Goal: Task Accomplishment & Management: Manage account settings

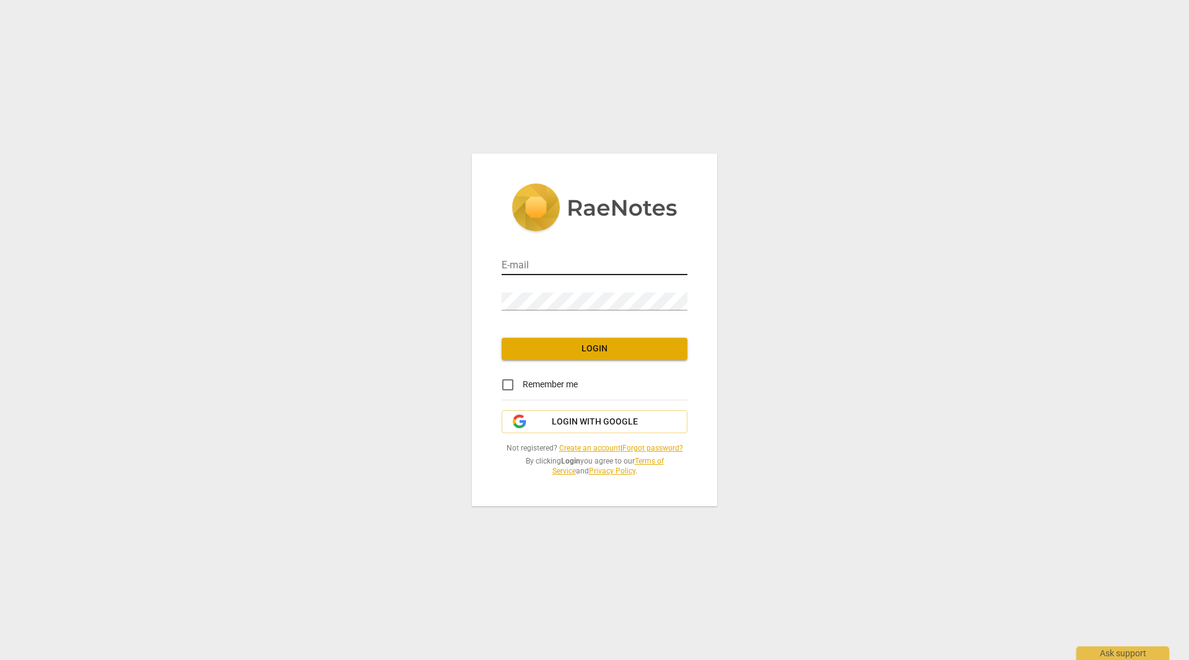
click at [515, 266] on input "email" at bounding box center [595, 266] width 186 height 18
type input "[EMAIL_ADDRESS][DOMAIN_NAME]"
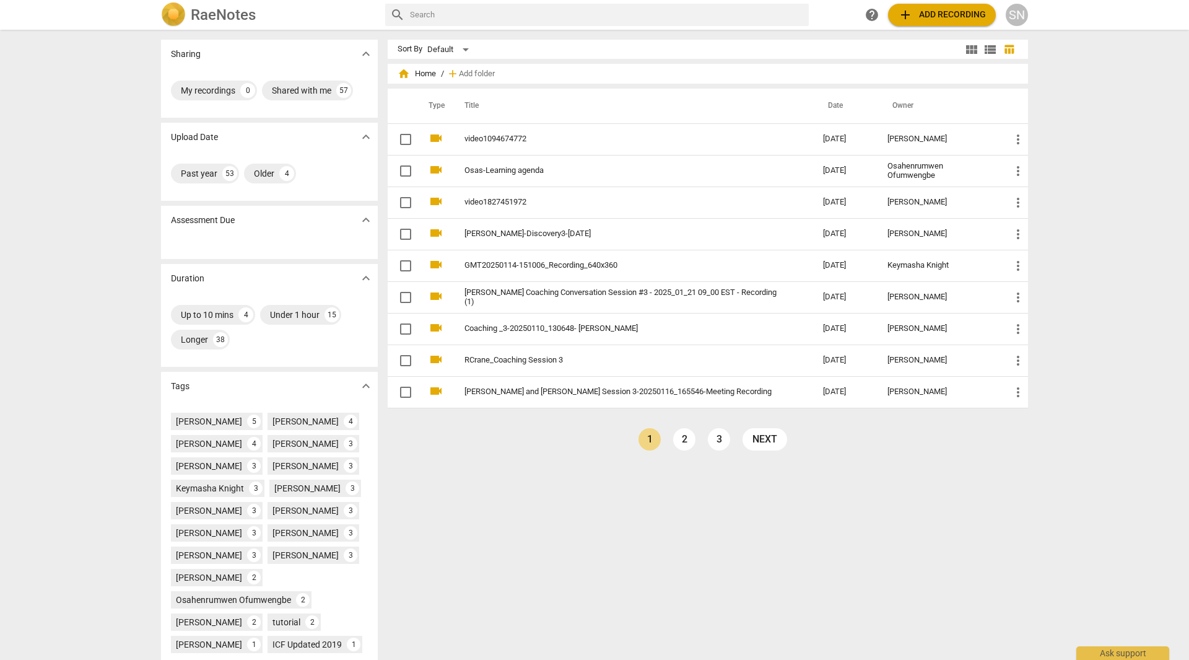
click at [1017, 22] on div "SN" at bounding box center [1017, 15] width 22 height 22
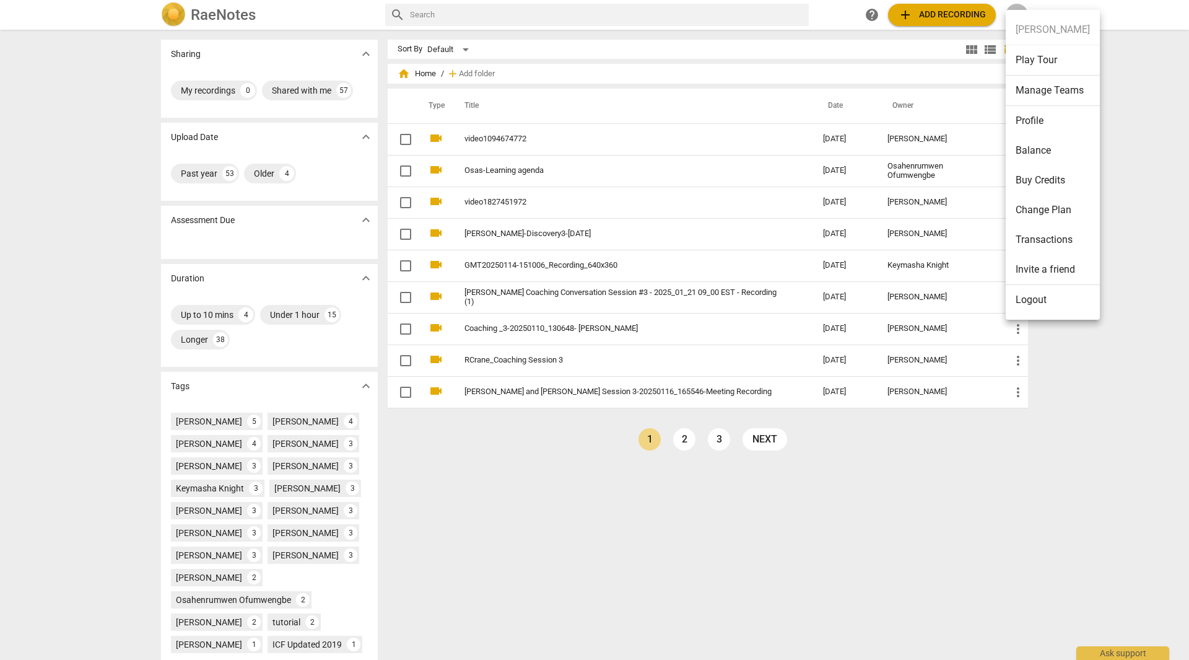
click at [1035, 98] on li "Manage Teams" at bounding box center [1053, 91] width 94 height 30
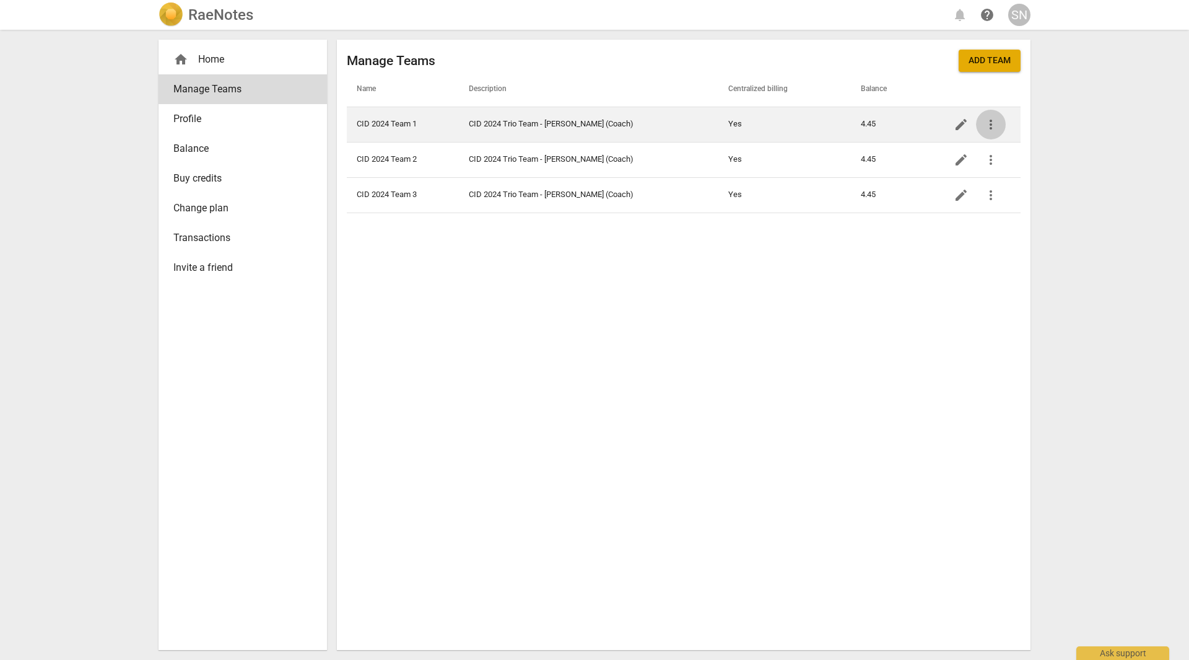
click at [994, 128] on span "more_vert" at bounding box center [990, 124] width 15 height 15
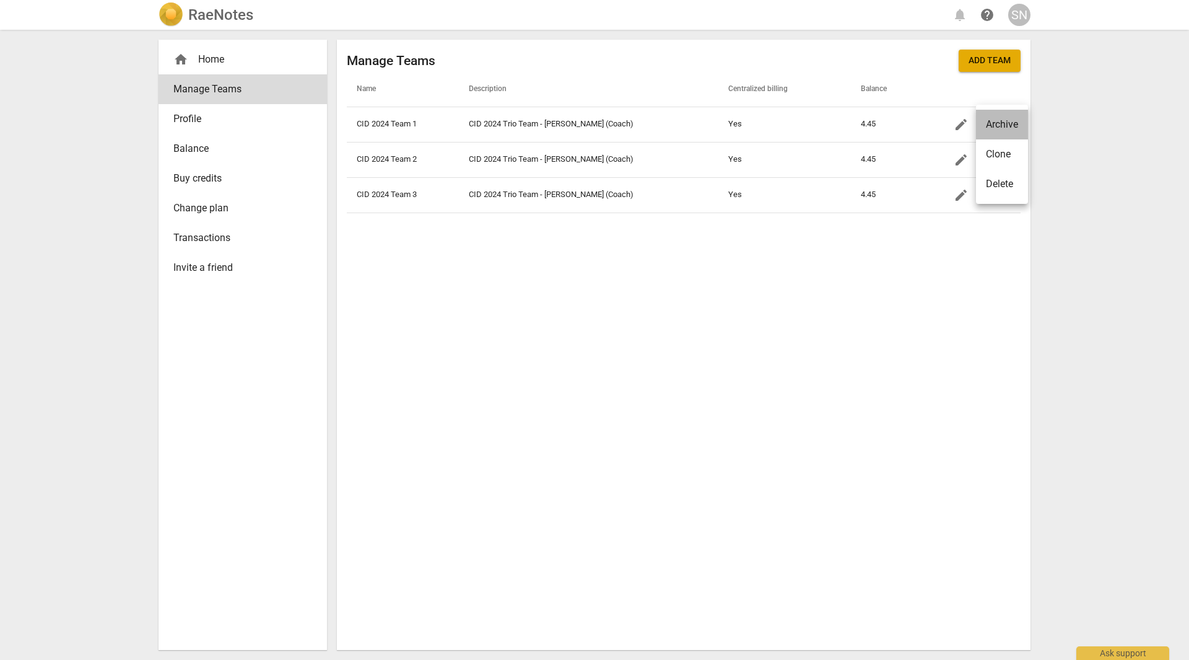
click at [989, 126] on li "Archive" at bounding box center [1002, 125] width 52 height 30
click at [569, 347] on div "Manage Teams Add team Name Description Centralized billing Balance CID 2024 Tea…" at bounding box center [684, 345] width 694 height 610
click at [1024, 14] on div "SN" at bounding box center [1019, 15] width 22 height 22
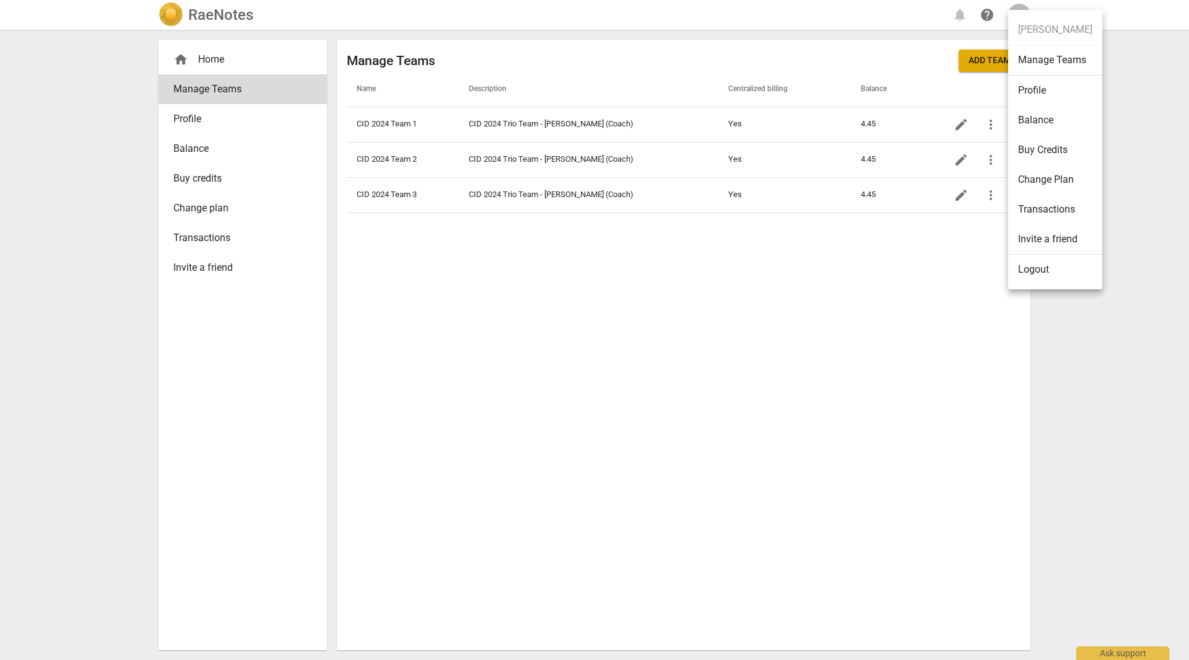
click at [1032, 89] on li "Profile" at bounding box center [1055, 91] width 94 height 30
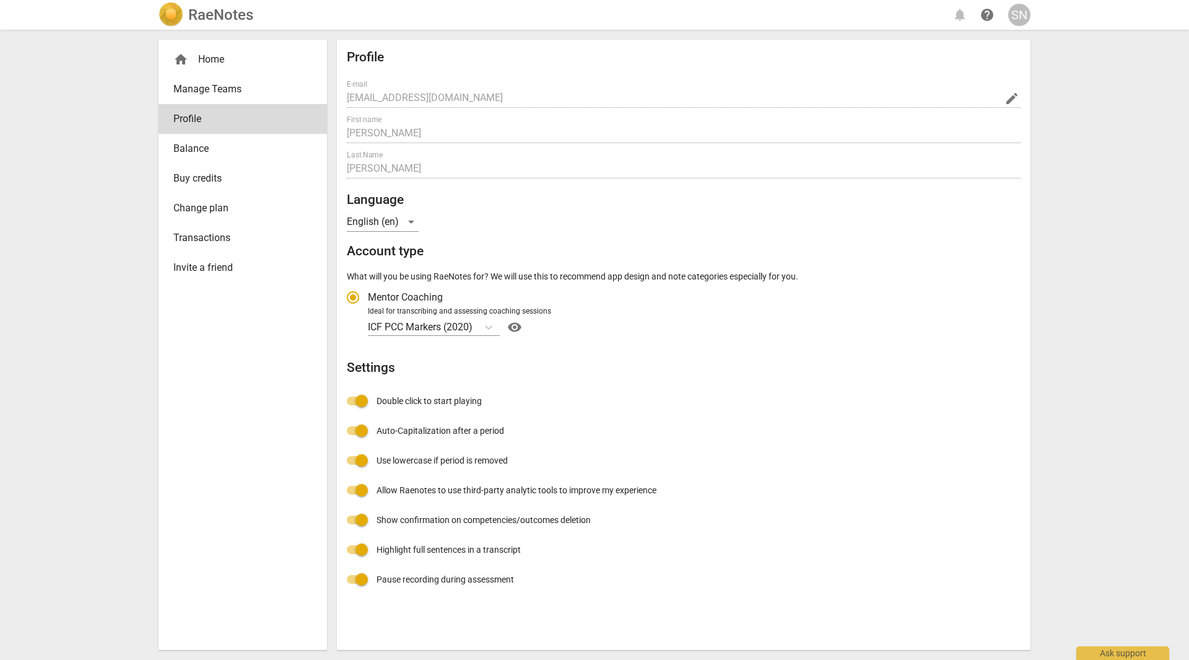
radio input "false"
click at [1020, 15] on div "SN" at bounding box center [1019, 15] width 22 height 22
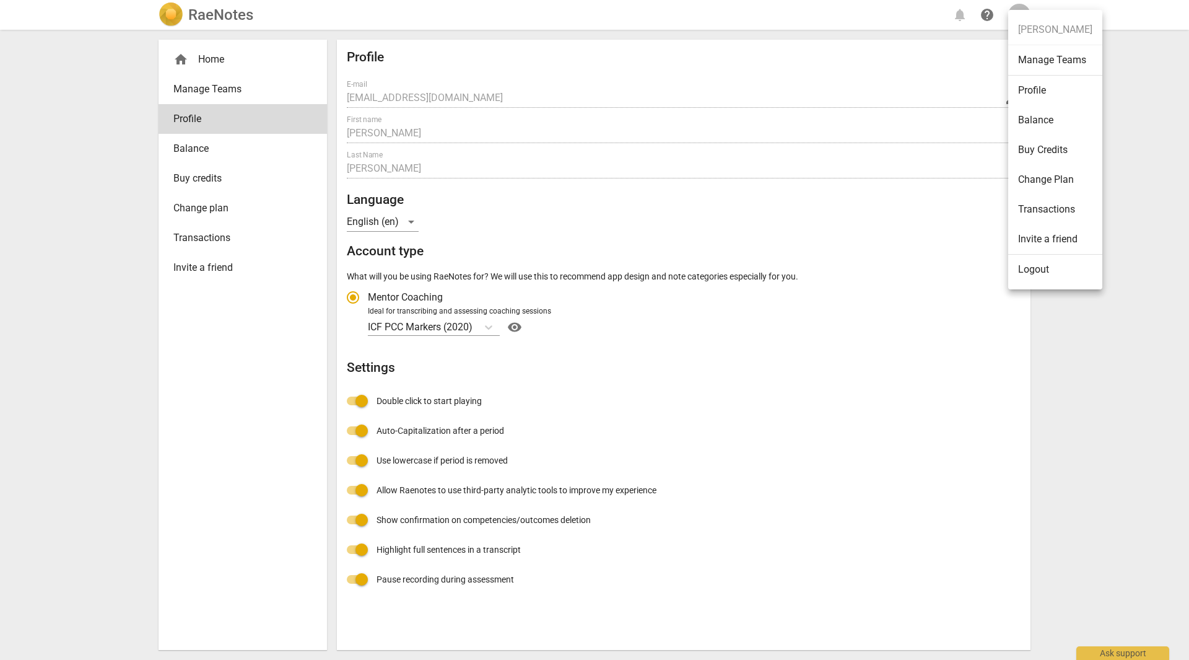
click at [1025, 122] on li "Balance" at bounding box center [1055, 120] width 94 height 30
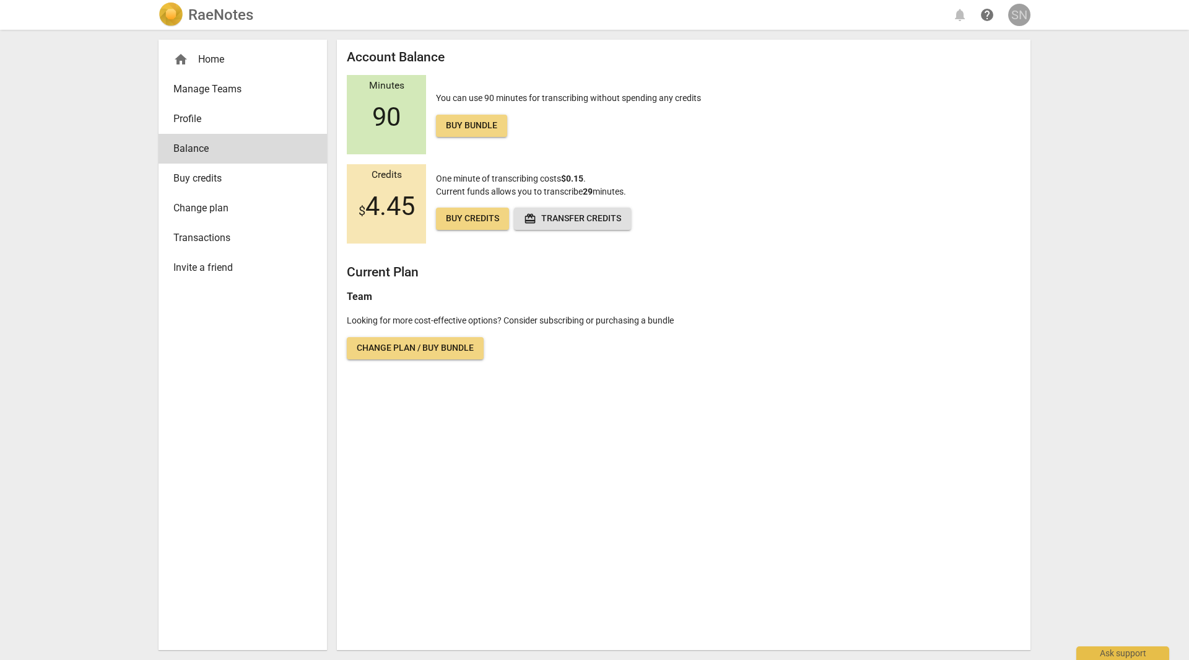
click at [1021, 14] on div "SN" at bounding box center [1019, 15] width 22 height 22
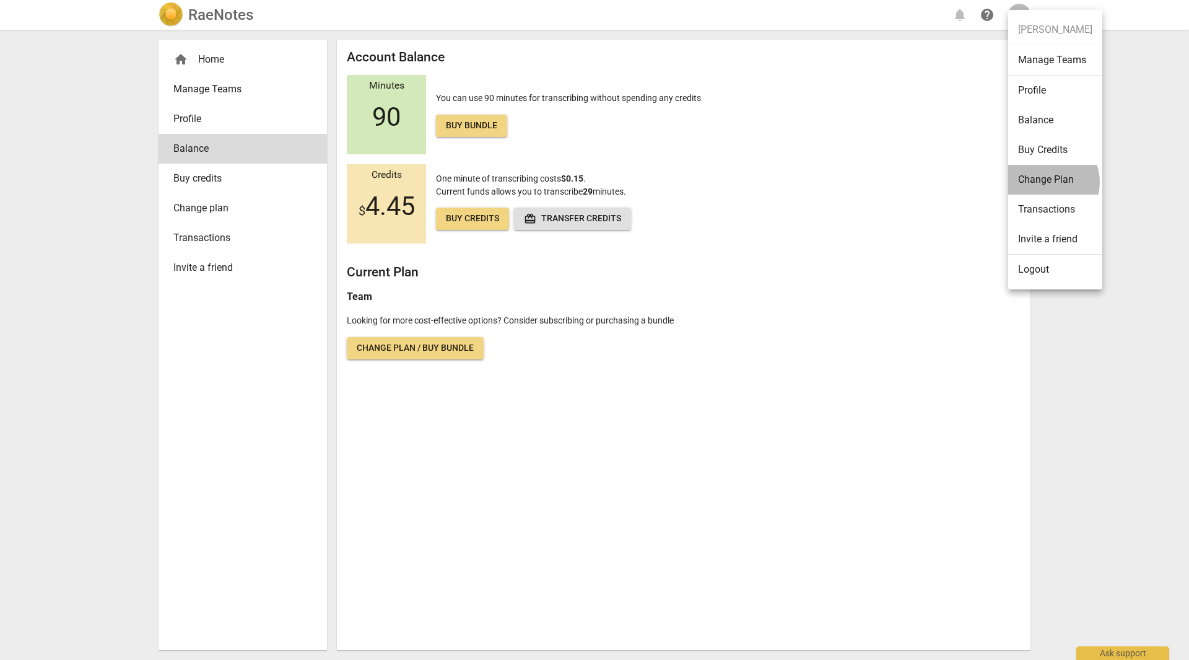
click at [1049, 182] on li "Change Plan" at bounding box center [1055, 180] width 94 height 30
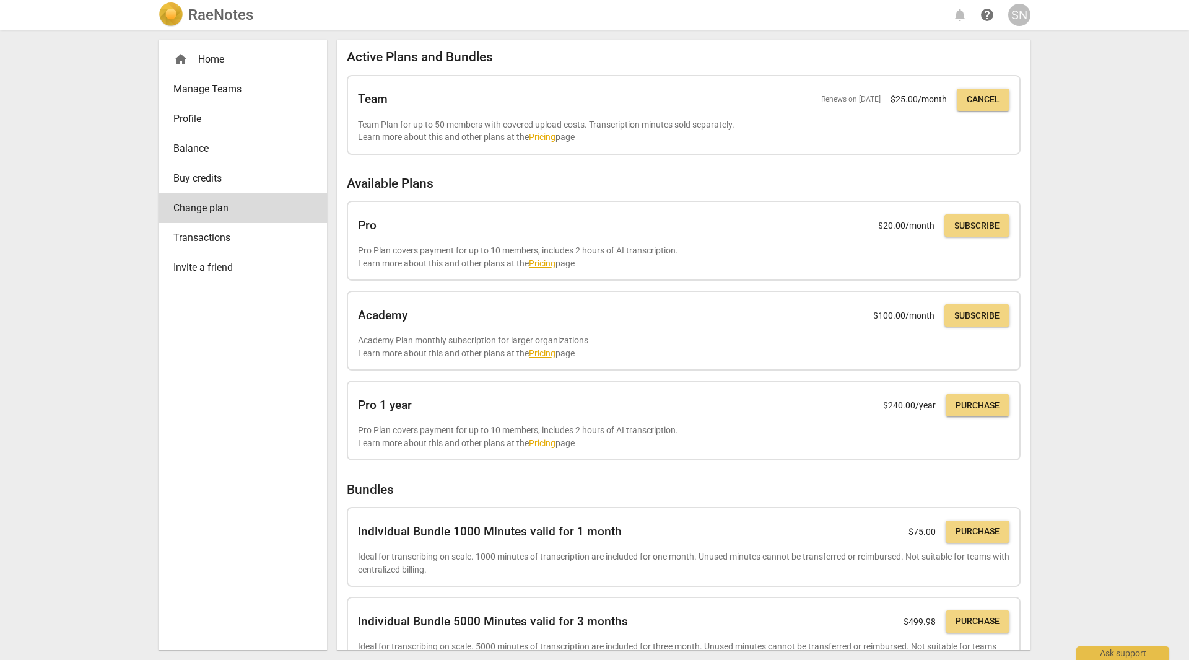
click at [1019, 15] on div "SN" at bounding box center [1019, 15] width 22 height 22
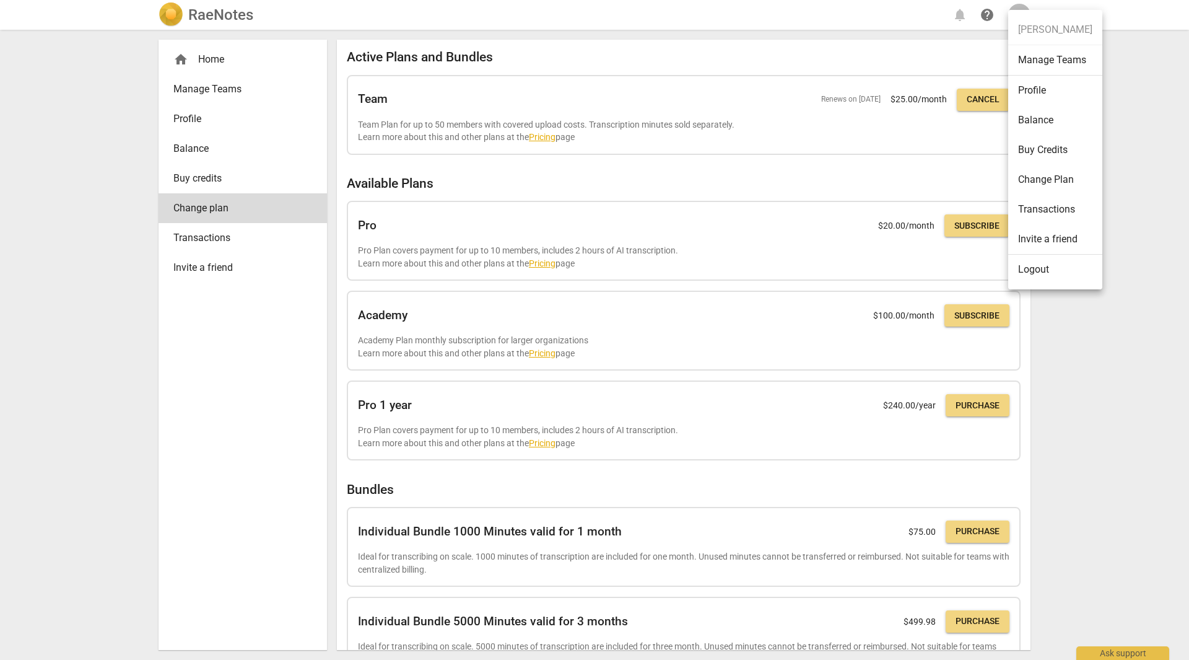
click at [220, 61] on div at bounding box center [594, 330] width 1189 height 660
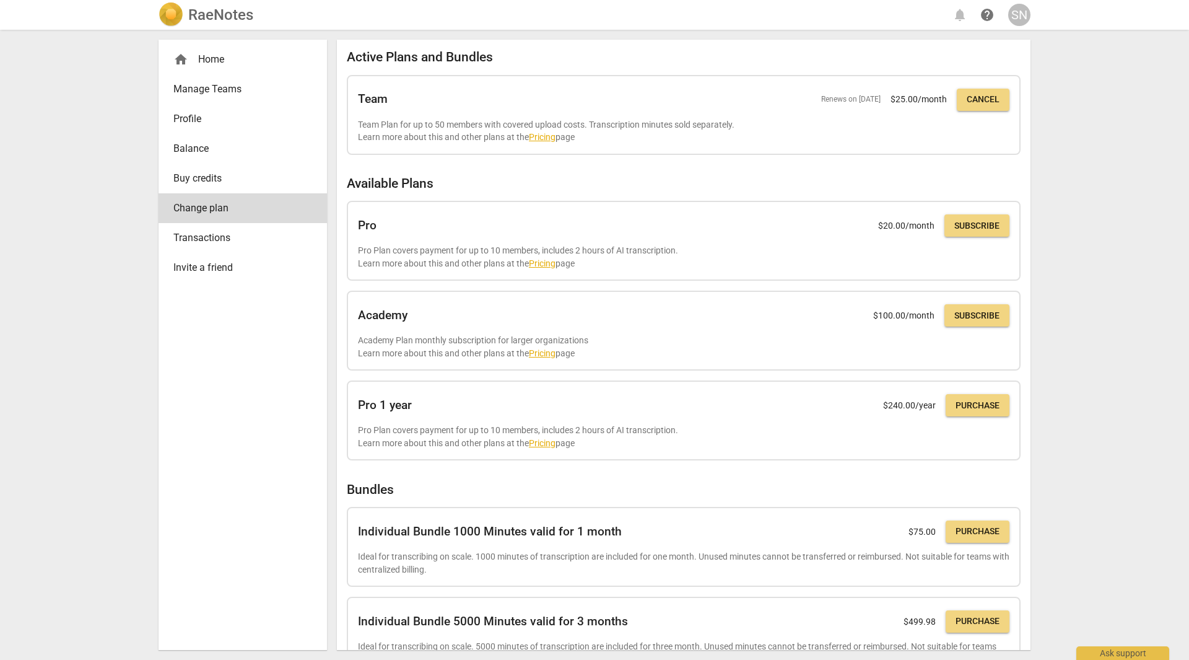
click at [212, 60] on div "home Home" at bounding box center [237, 59] width 129 height 15
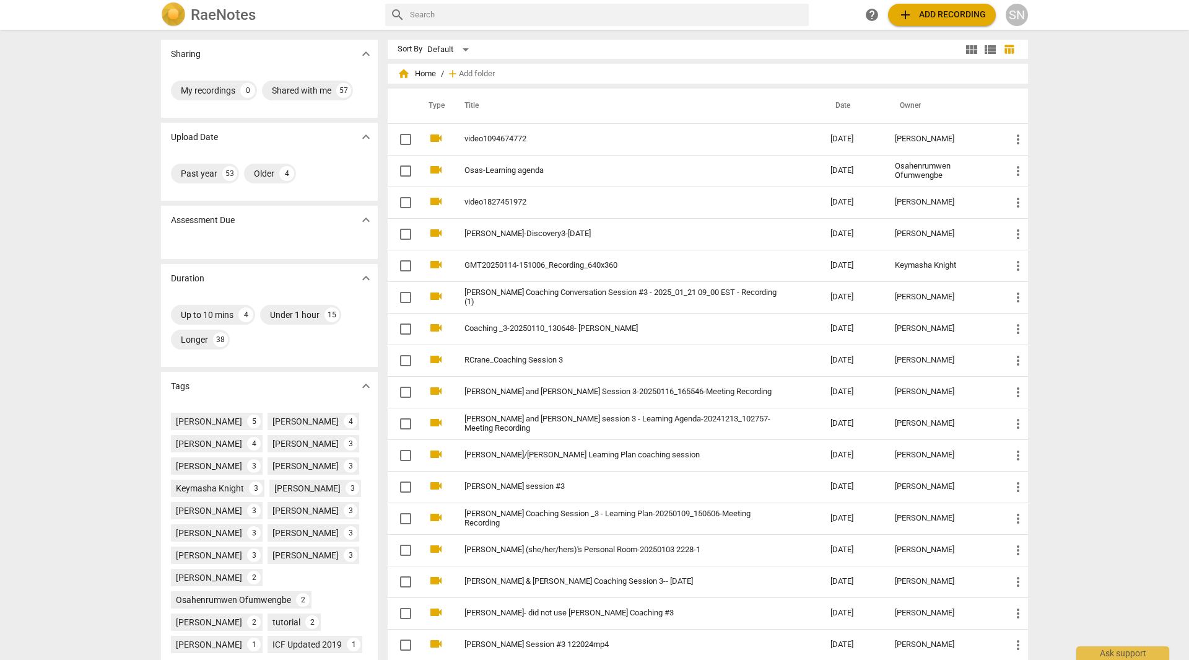
click at [217, 11] on h2 "RaeNotes" at bounding box center [223, 14] width 65 height 17
click at [361, 56] on span "expand_more" at bounding box center [366, 53] width 15 height 15
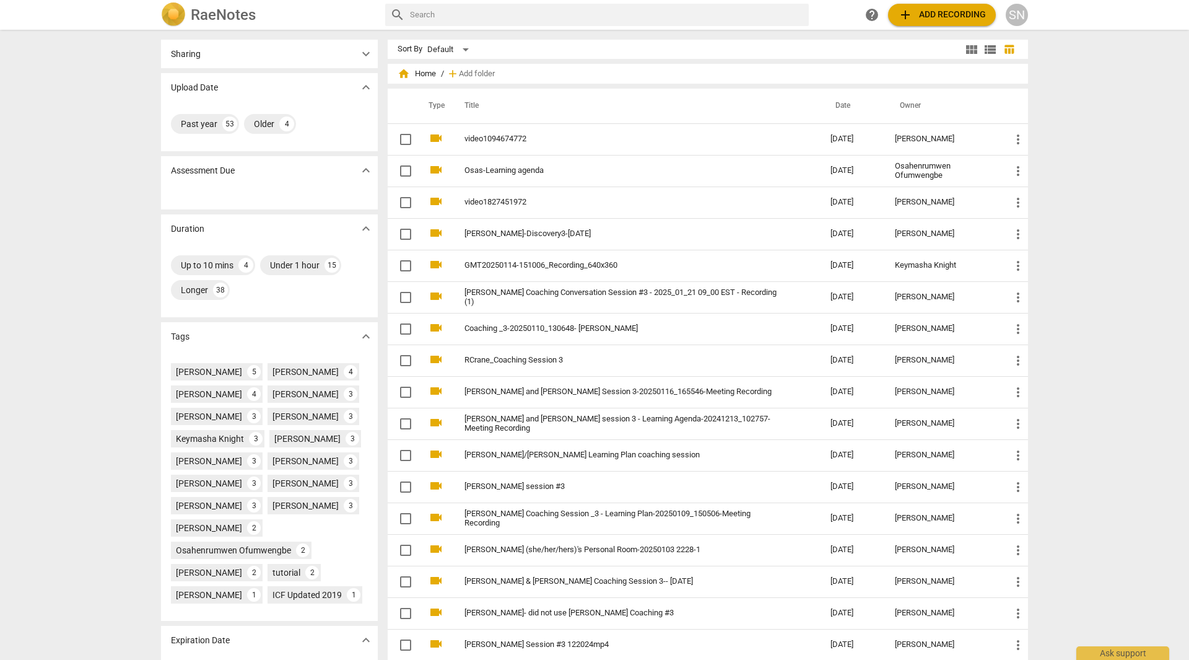
click at [361, 56] on span "expand_more" at bounding box center [366, 53] width 15 height 15
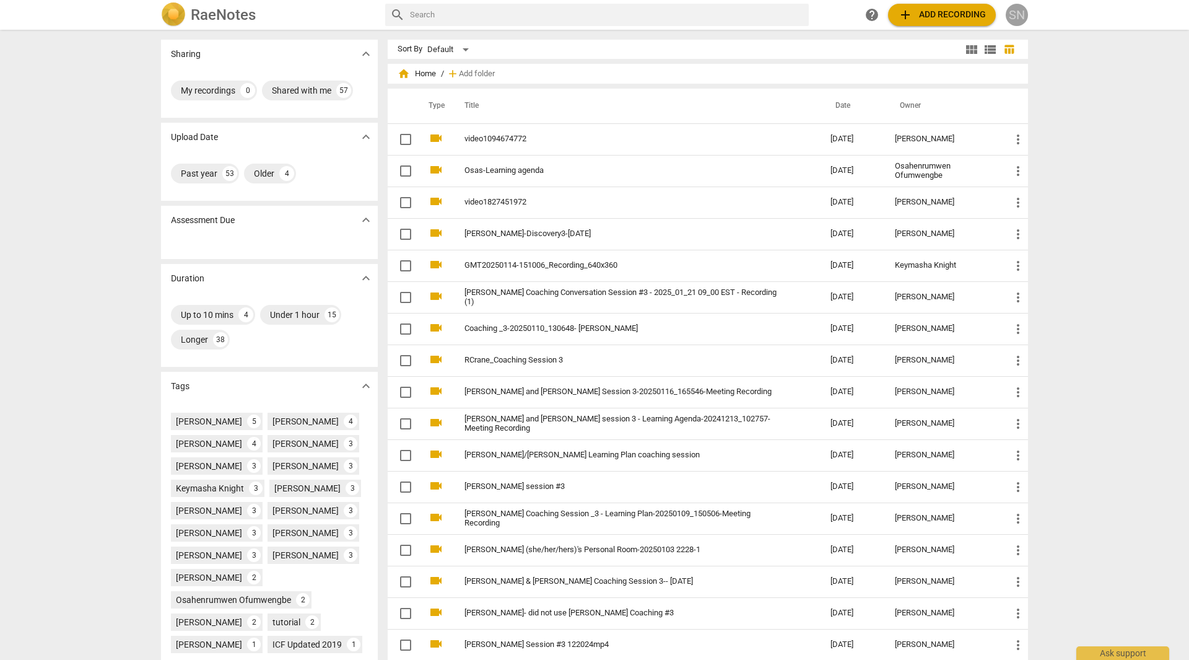
click at [1024, 11] on div "SN" at bounding box center [1017, 15] width 22 height 22
click at [359, 56] on span "expand_more" at bounding box center [366, 53] width 15 height 15
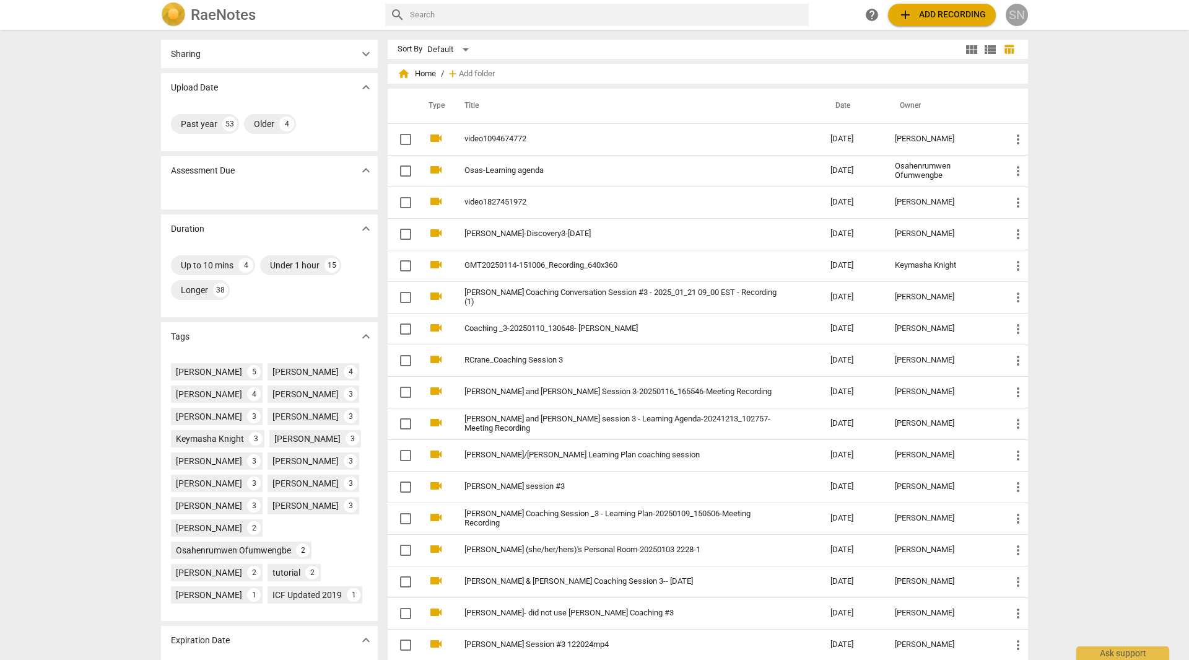
click at [1016, 13] on div "SN" at bounding box center [1017, 15] width 22 height 22
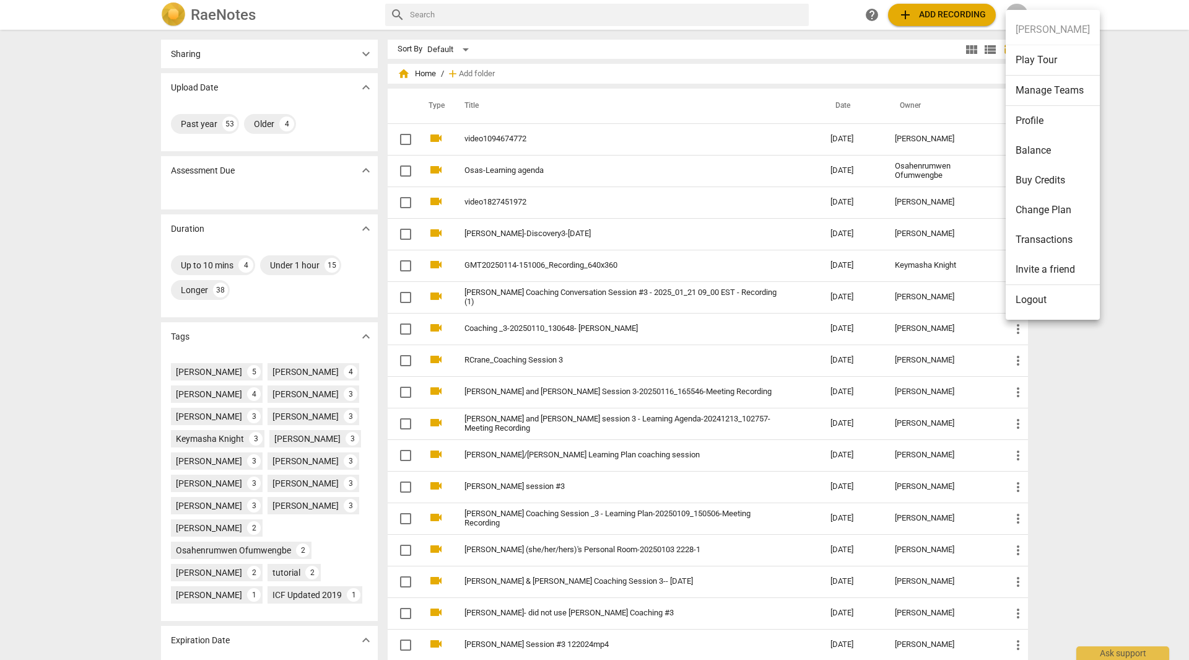
click at [1045, 296] on li "Logout" at bounding box center [1053, 300] width 94 height 30
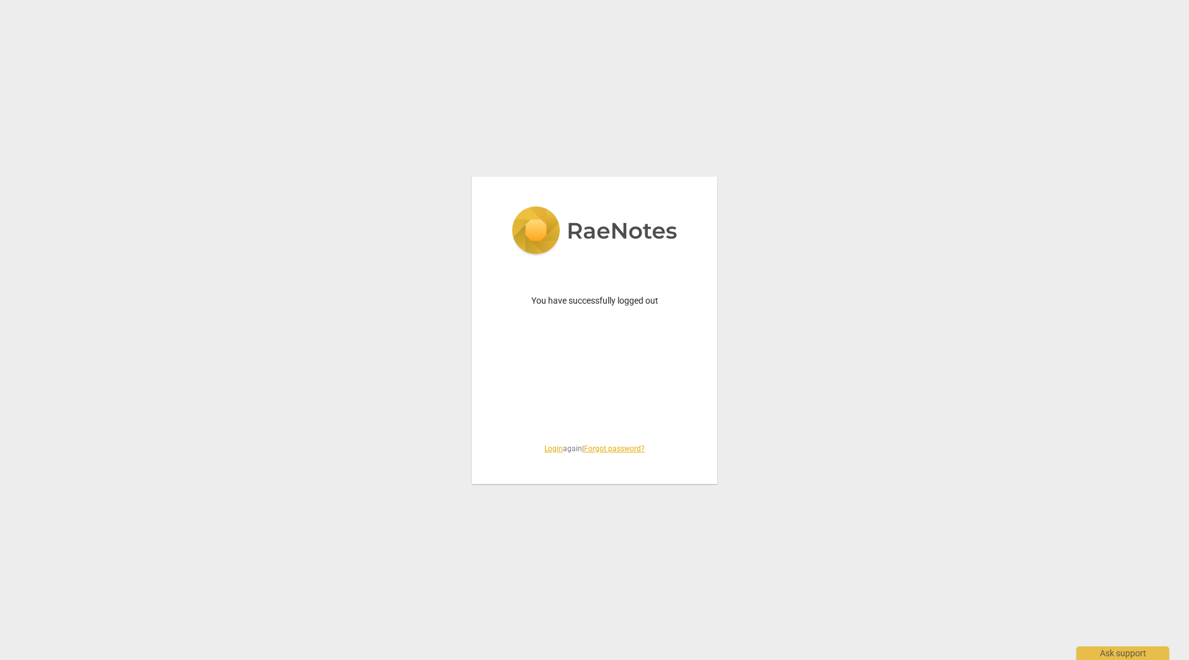
click at [552, 449] on link "Login" at bounding box center [553, 448] width 19 height 9
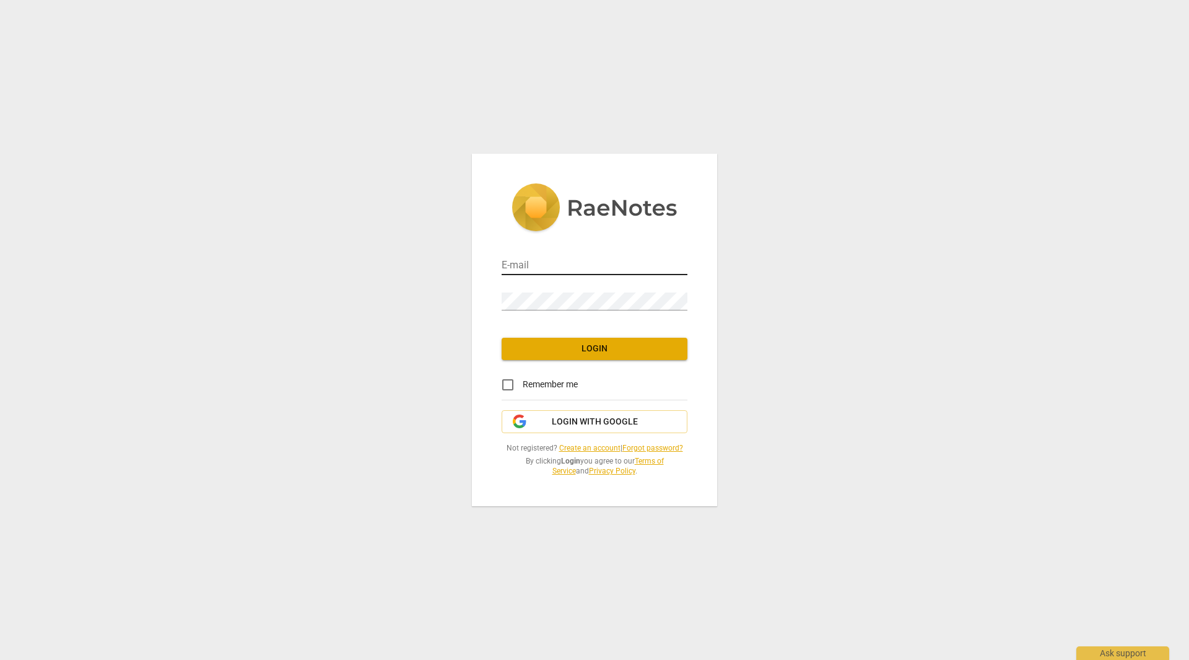
click at [531, 258] on input "email" at bounding box center [595, 266] width 186 height 18
type input "[EMAIL_ADDRESS][DOMAIN_NAME]"
click at [591, 346] on span "Login" at bounding box center [595, 348] width 166 height 12
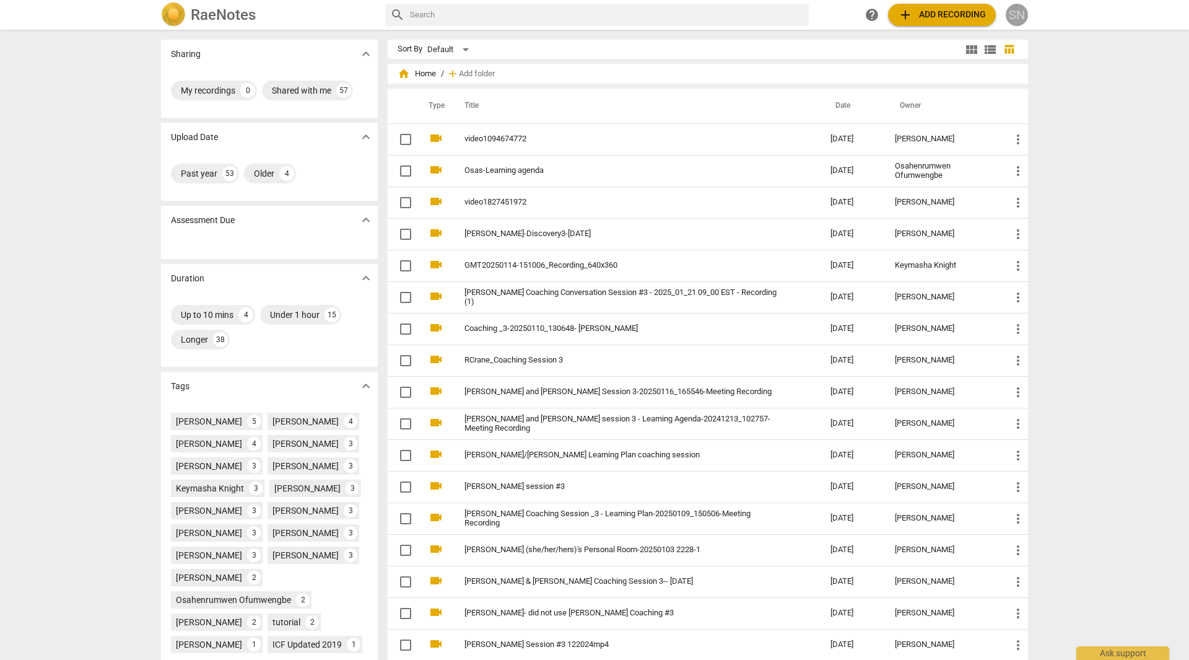
click at [1019, 20] on div "SN" at bounding box center [1017, 15] width 22 height 22
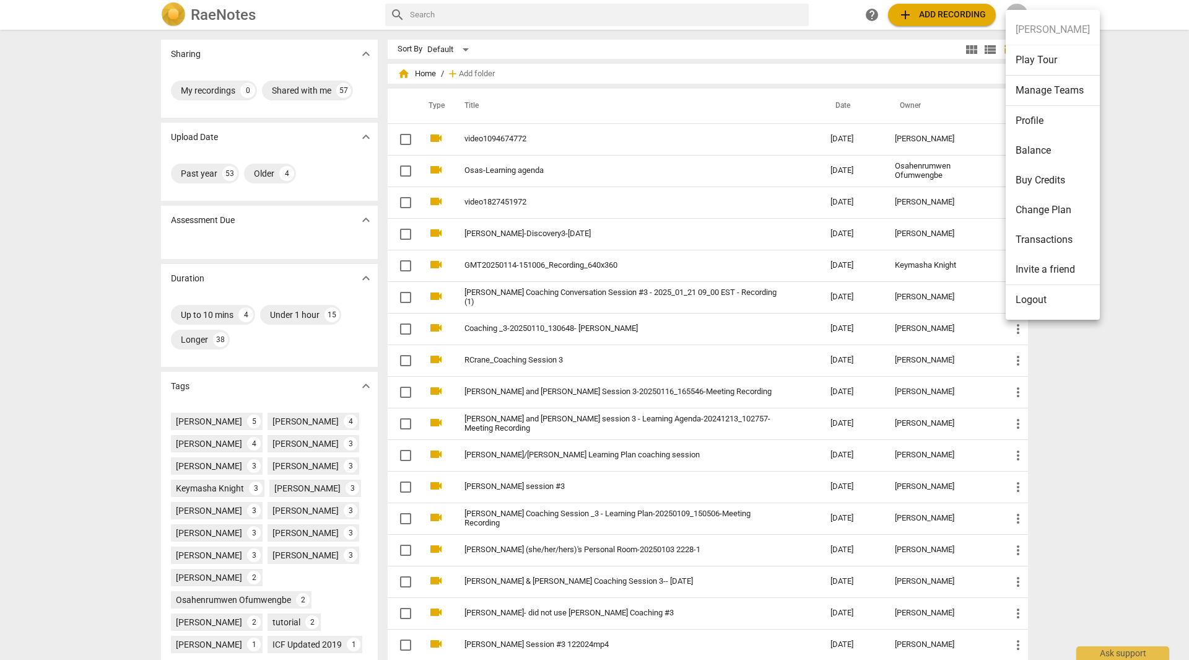
click at [1044, 89] on li "Manage Teams" at bounding box center [1053, 91] width 94 height 30
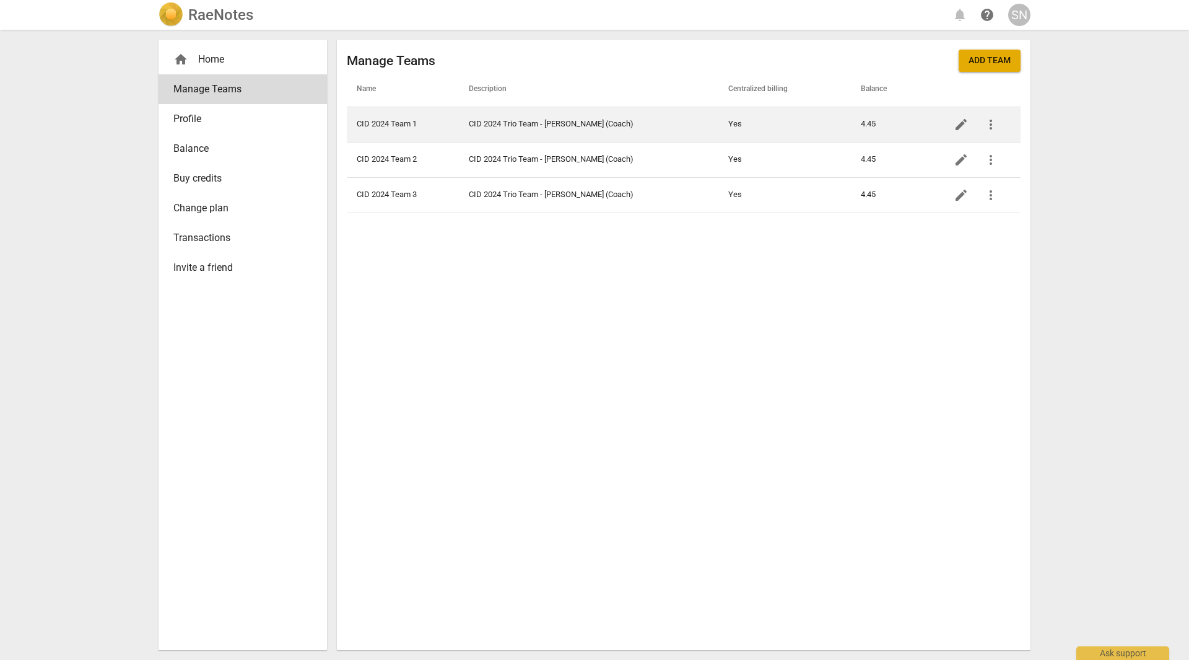
click at [991, 128] on span "more_vert" at bounding box center [990, 124] width 15 height 15
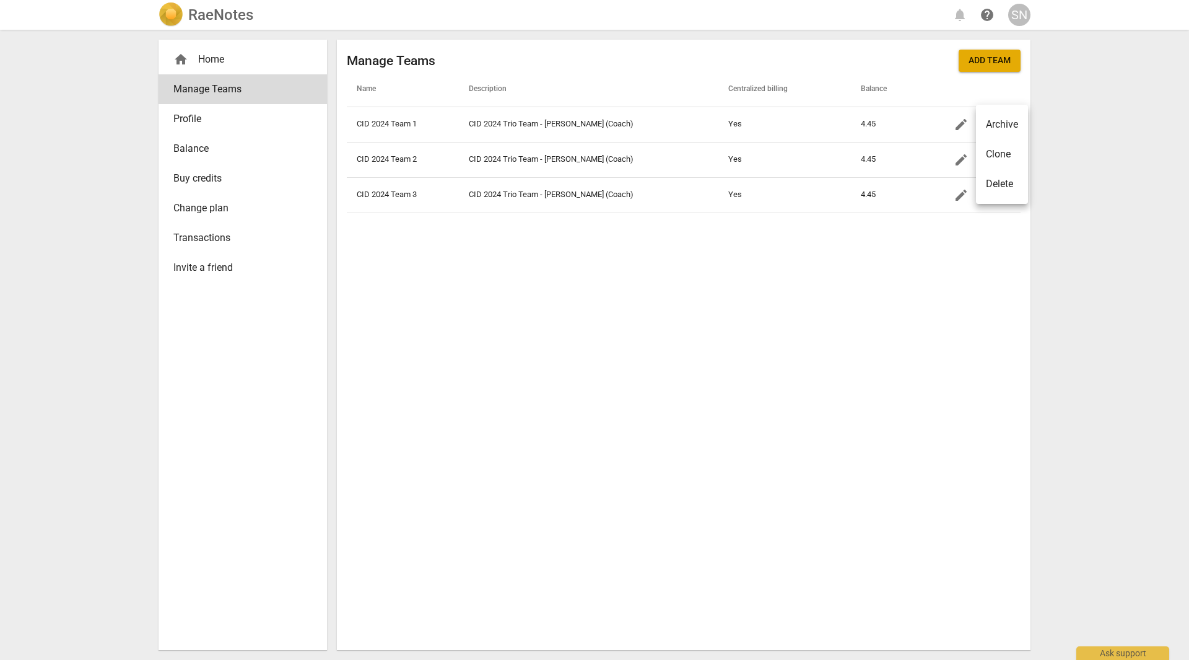
click at [1118, 194] on div at bounding box center [594, 330] width 1189 height 660
click at [204, 180] on span "Buy credits" at bounding box center [237, 178] width 129 height 15
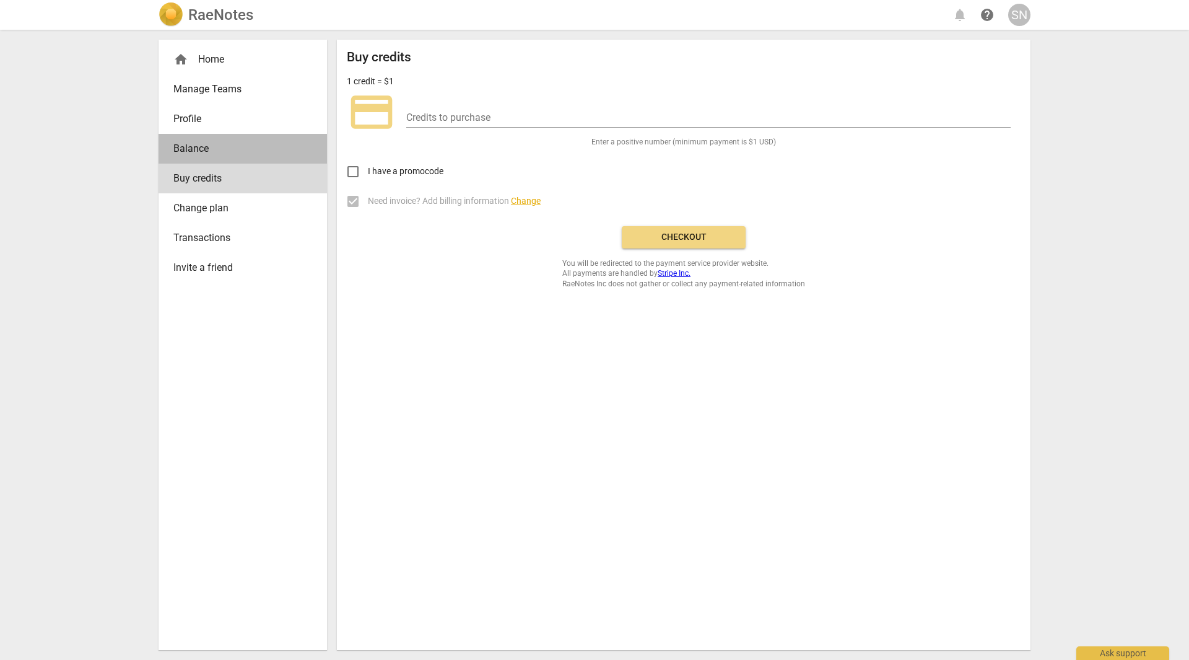
click at [206, 151] on span "Balance" at bounding box center [237, 148] width 129 height 15
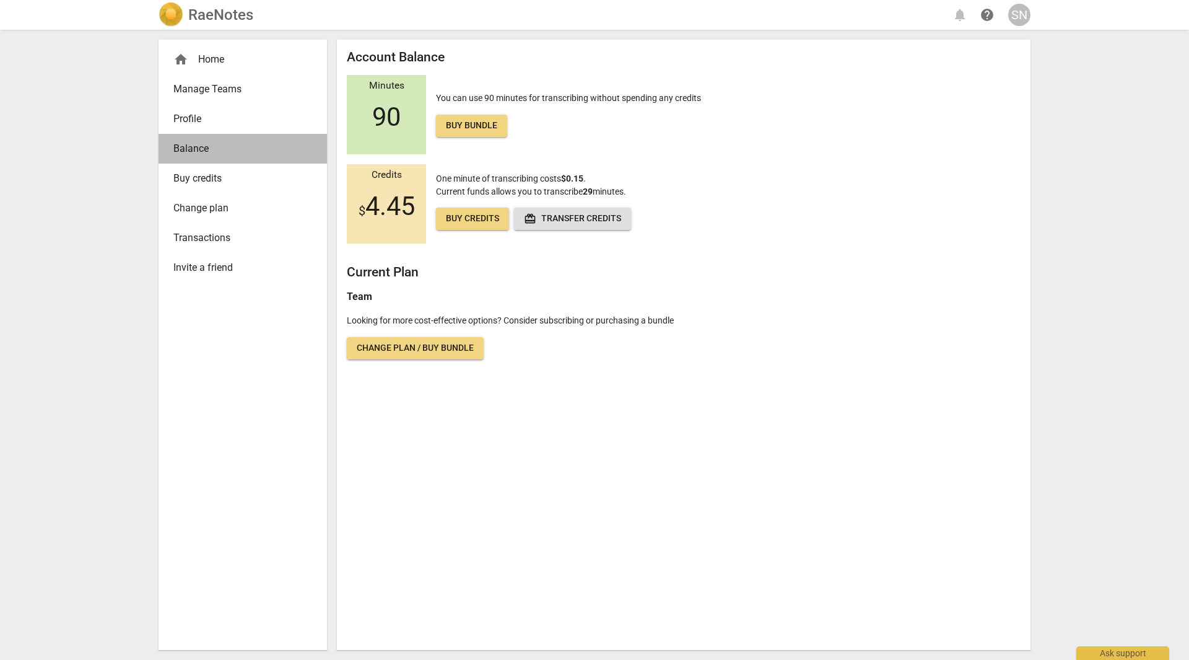
click at [232, 150] on span "Balance" at bounding box center [237, 148] width 129 height 15
click at [214, 99] on link "Manage Teams" at bounding box center [243, 89] width 168 height 30
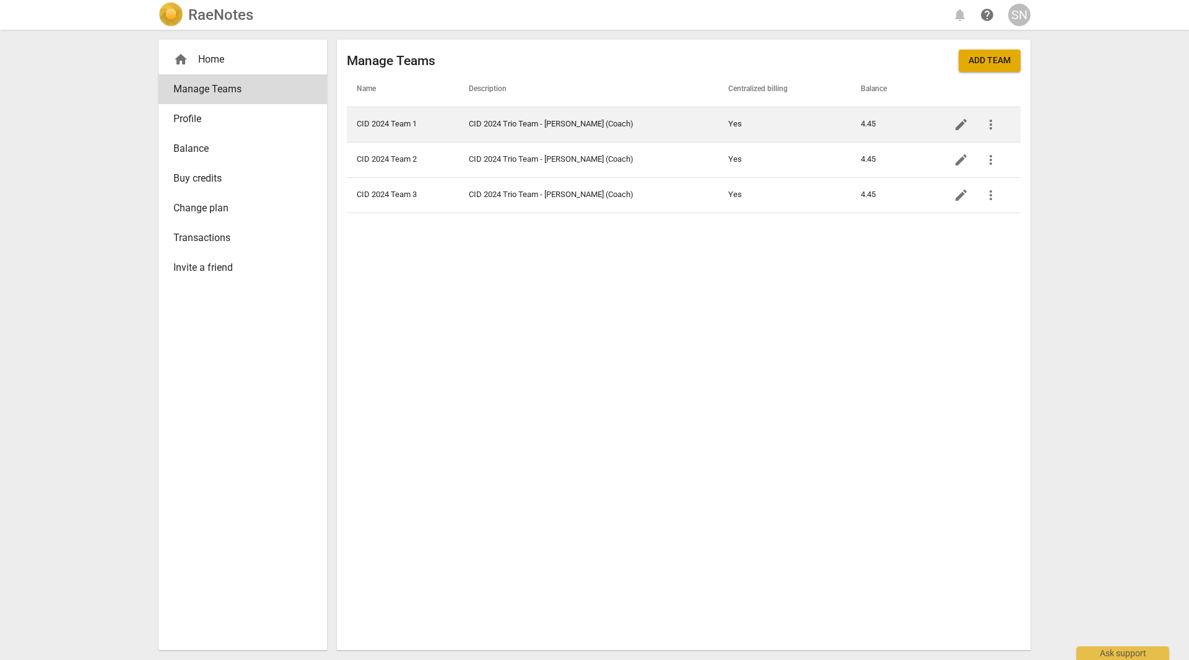
click at [394, 121] on td "CID 2024 Team 1" at bounding box center [403, 124] width 112 height 35
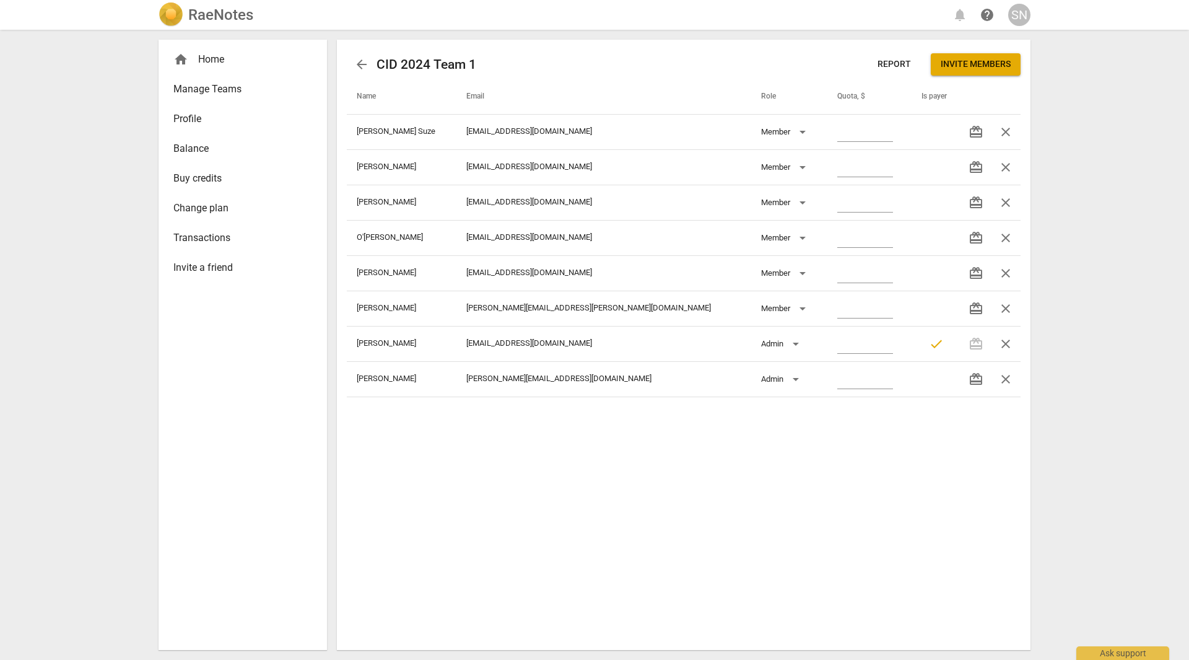
click at [220, 91] on span "Manage Teams" at bounding box center [237, 89] width 129 height 15
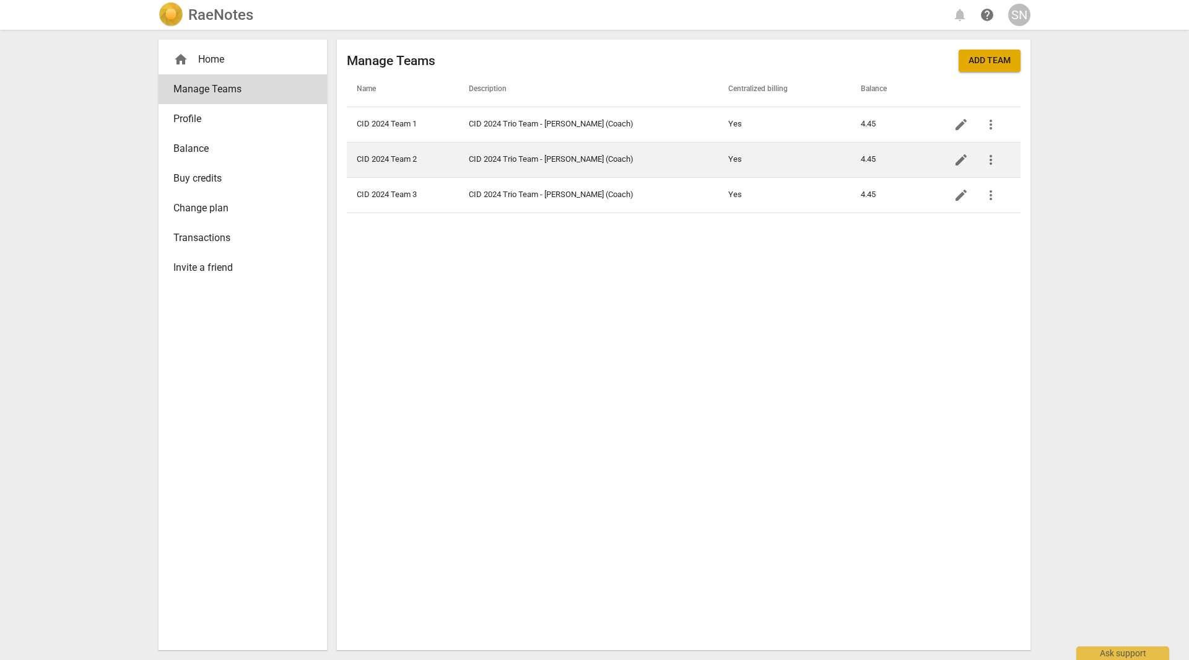
click at [373, 161] on td "CID 2024 Team 2" at bounding box center [403, 159] width 112 height 35
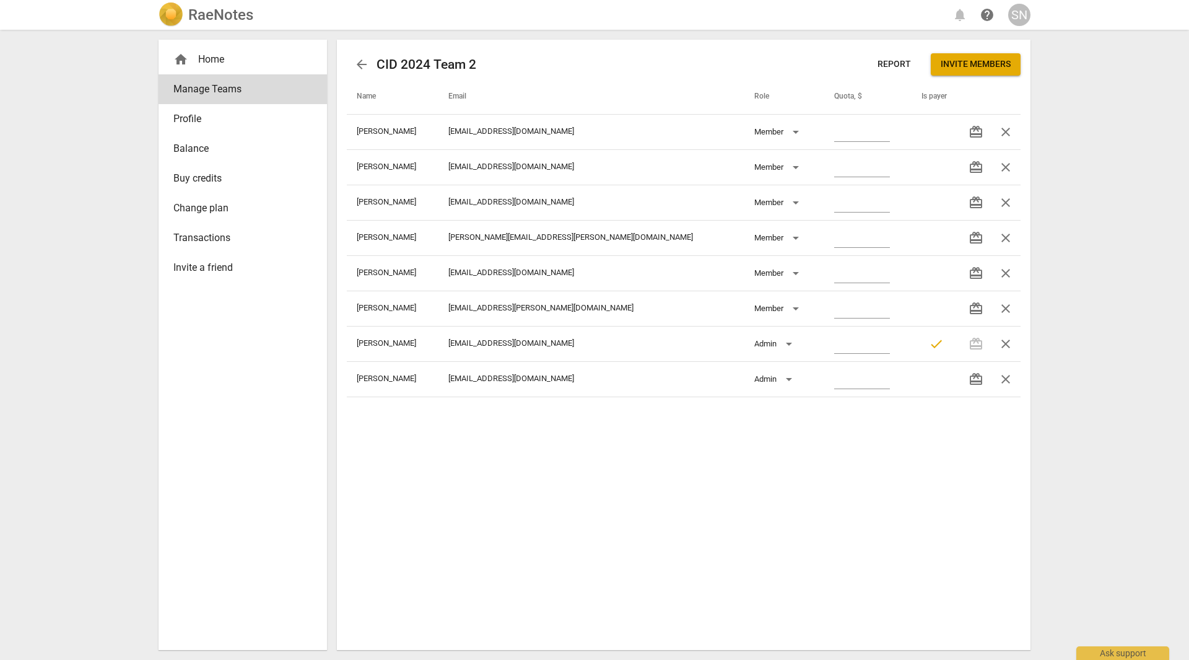
click at [194, 176] on span "Buy credits" at bounding box center [237, 178] width 129 height 15
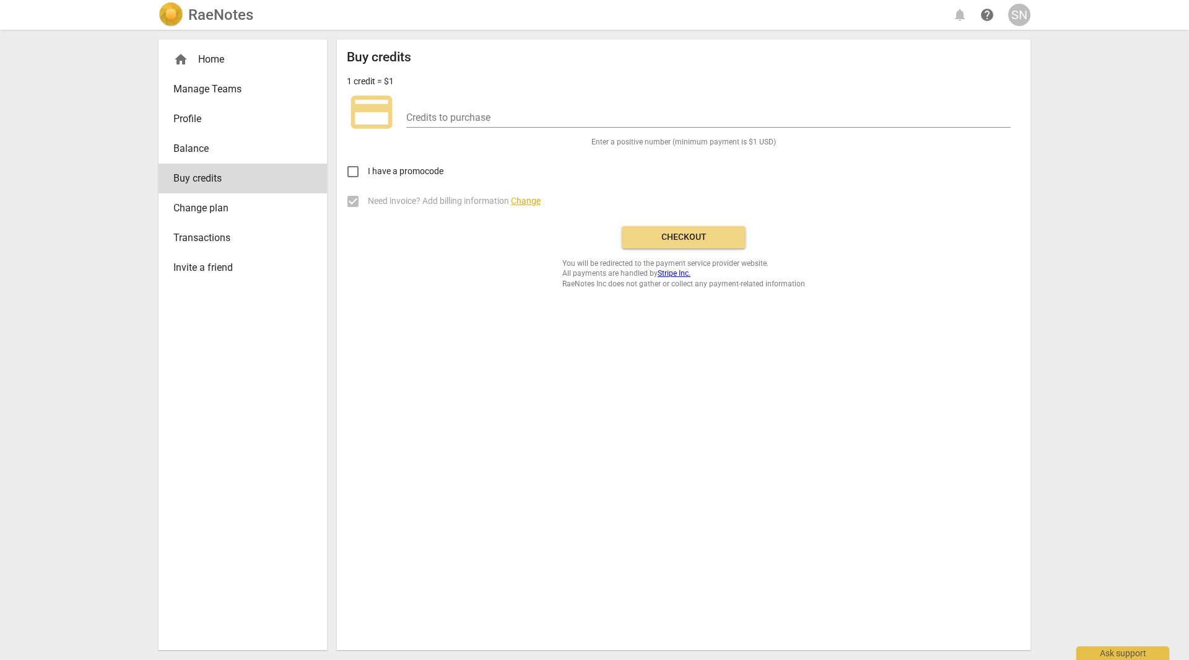
click at [197, 151] on span "Balance" at bounding box center [237, 148] width 129 height 15
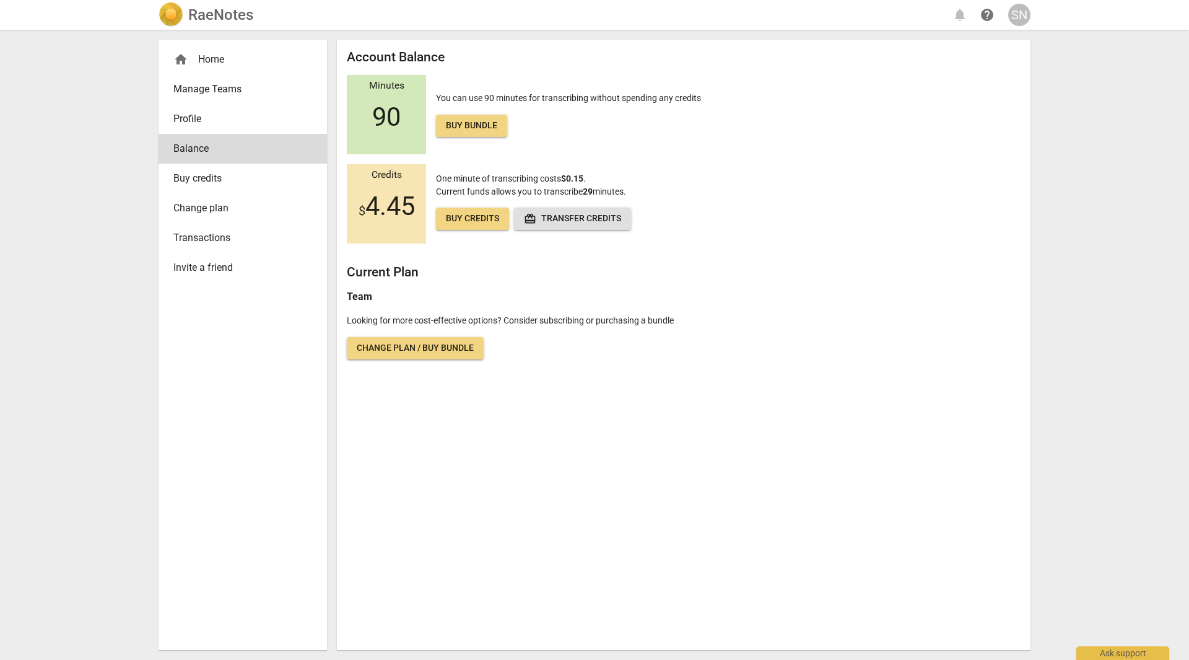
click at [193, 206] on span "Change plan" at bounding box center [237, 208] width 129 height 15
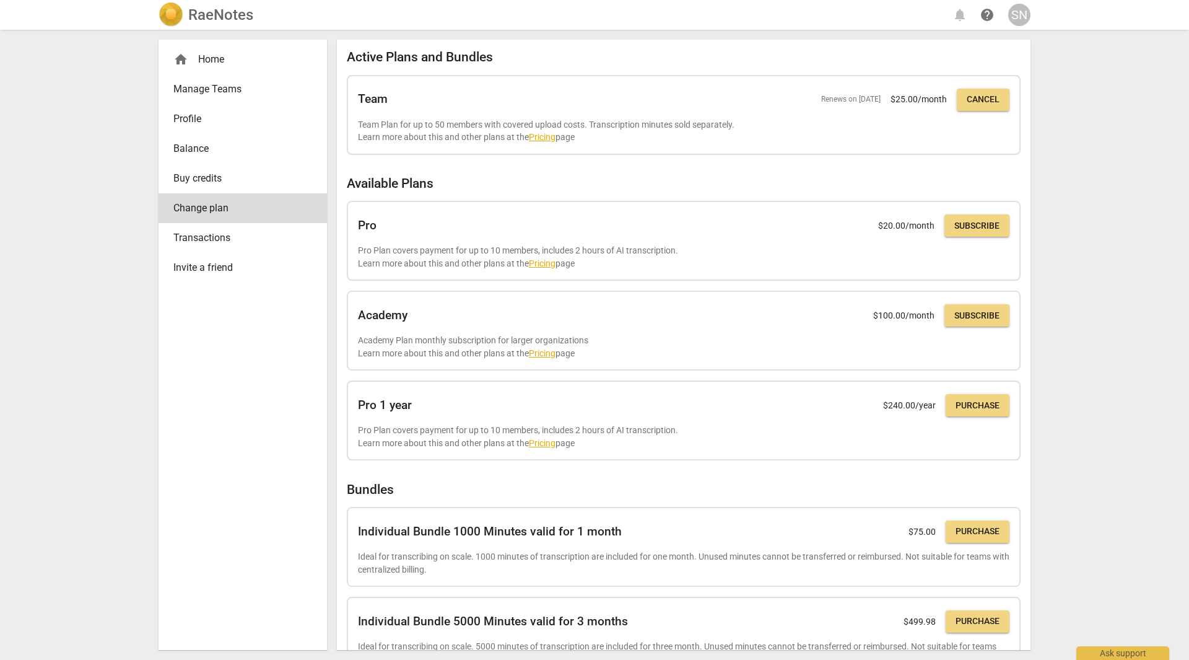
click at [221, 90] on span "Manage Teams" at bounding box center [237, 89] width 129 height 15
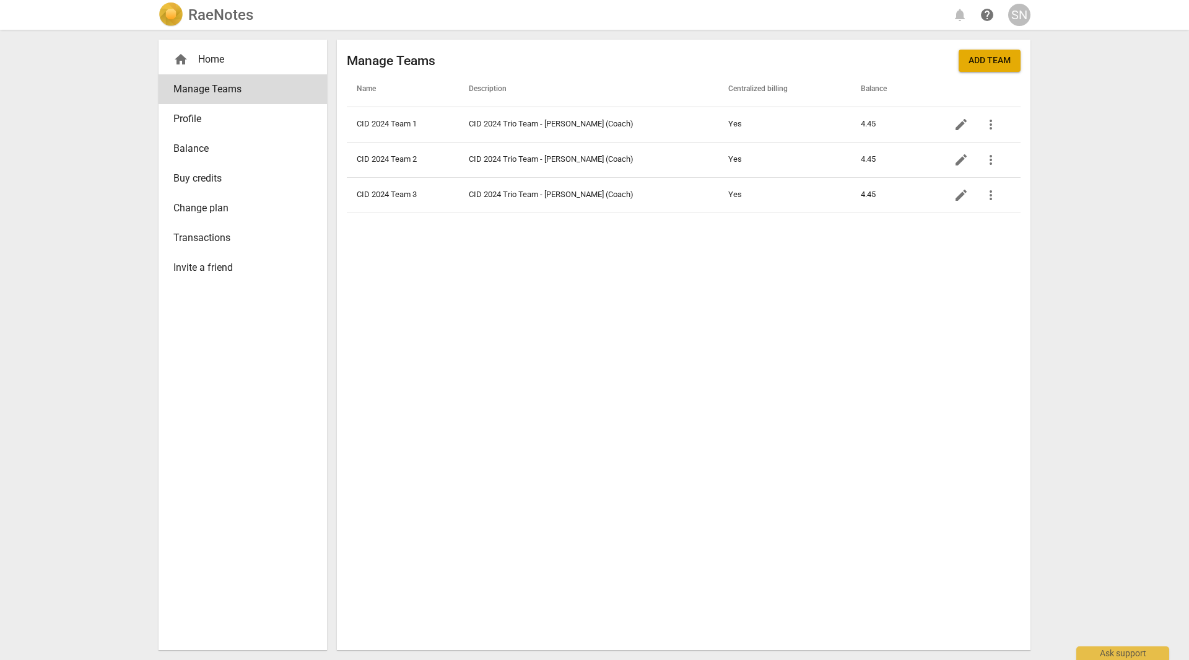
click at [1027, 20] on div "SN" at bounding box center [1019, 15] width 22 height 22
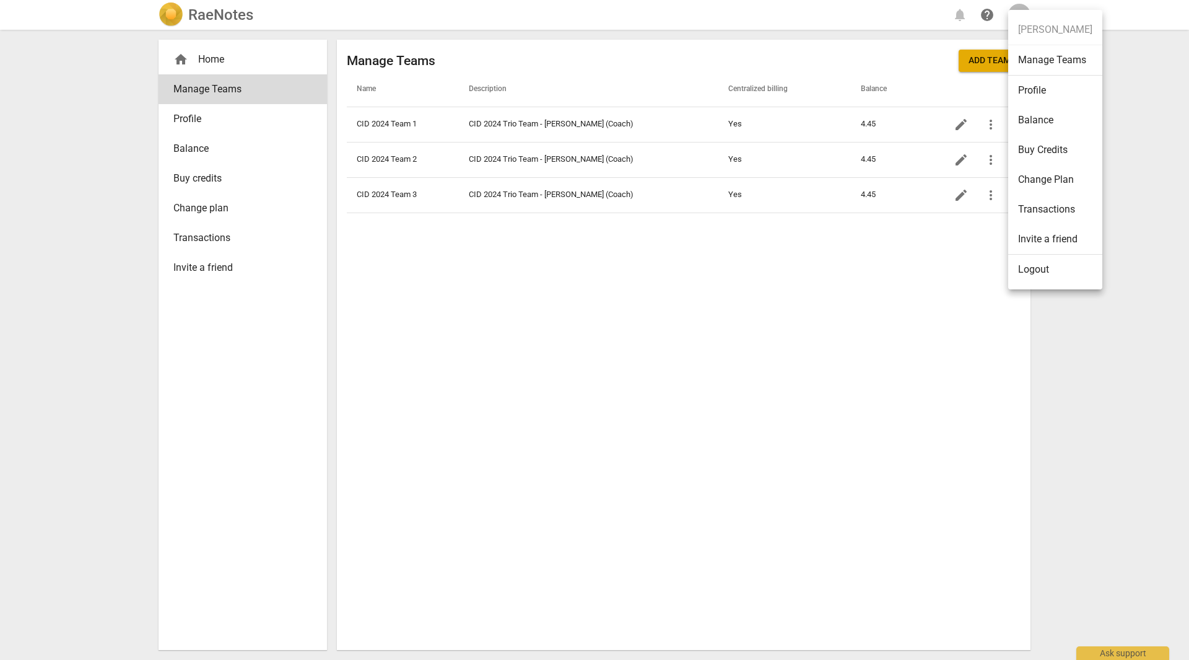
click at [1029, 212] on li "Transactions" at bounding box center [1055, 209] width 94 height 30
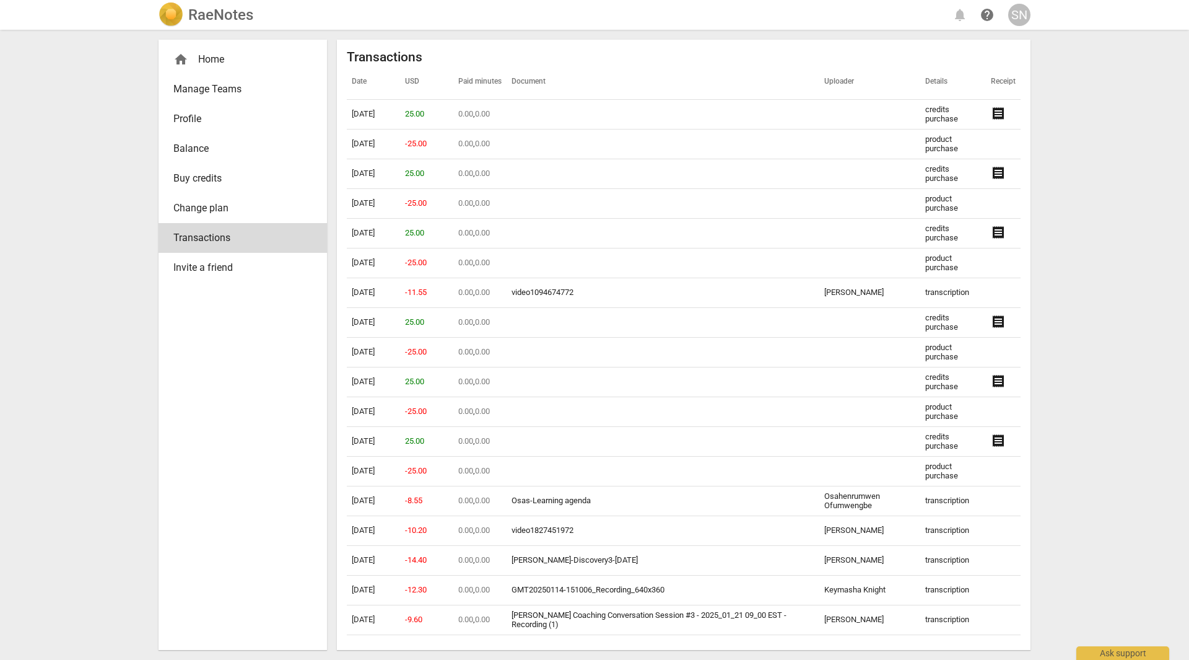
click at [1026, 19] on div "SN" at bounding box center [1019, 15] width 22 height 22
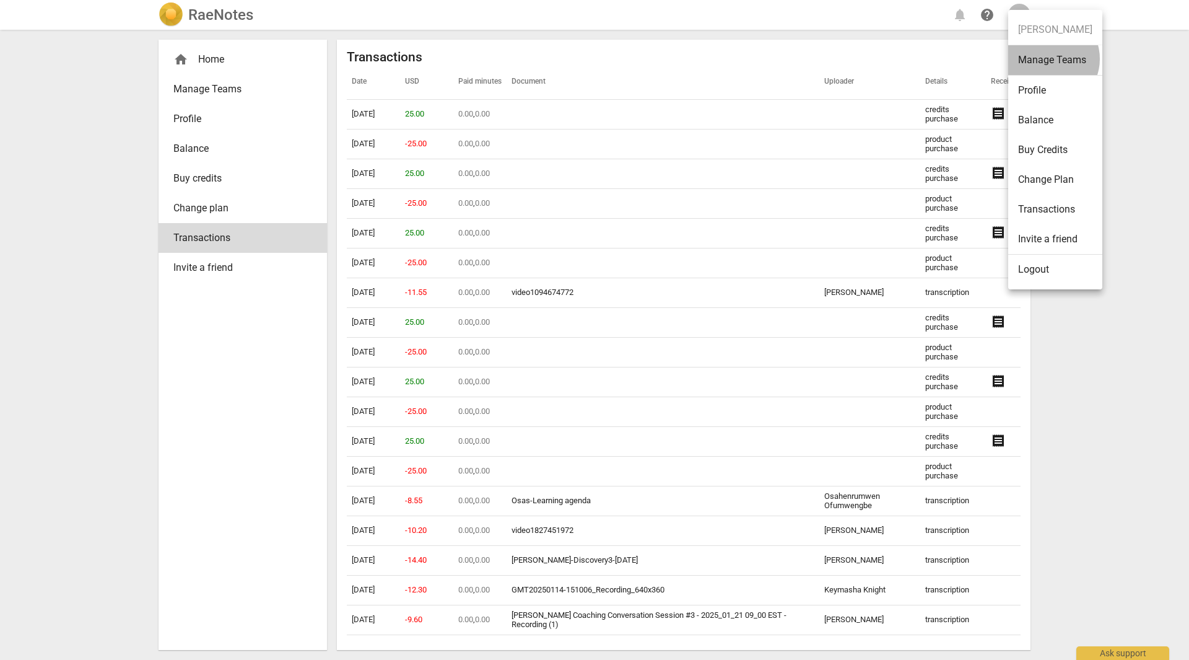
click at [1048, 59] on li "Manage Teams" at bounding box center [1055, 60] width 94 height 30
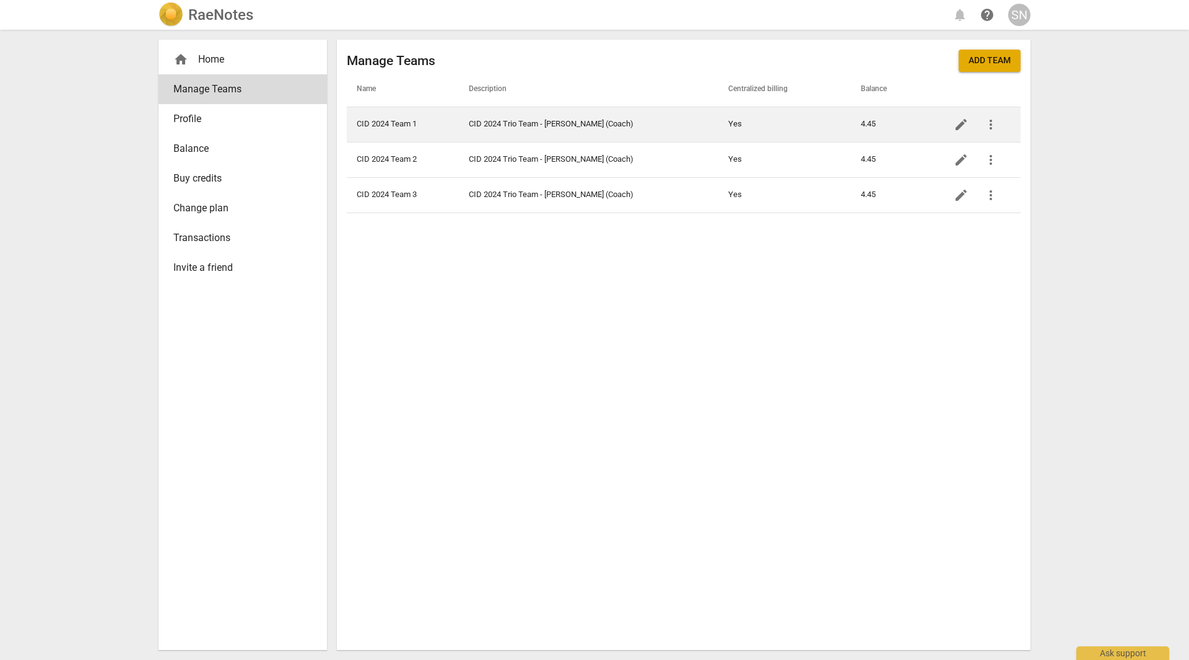
click at [409, 128] on td "CID 2024 Team 1" at bounding box center [403, 124] width 112 height 35
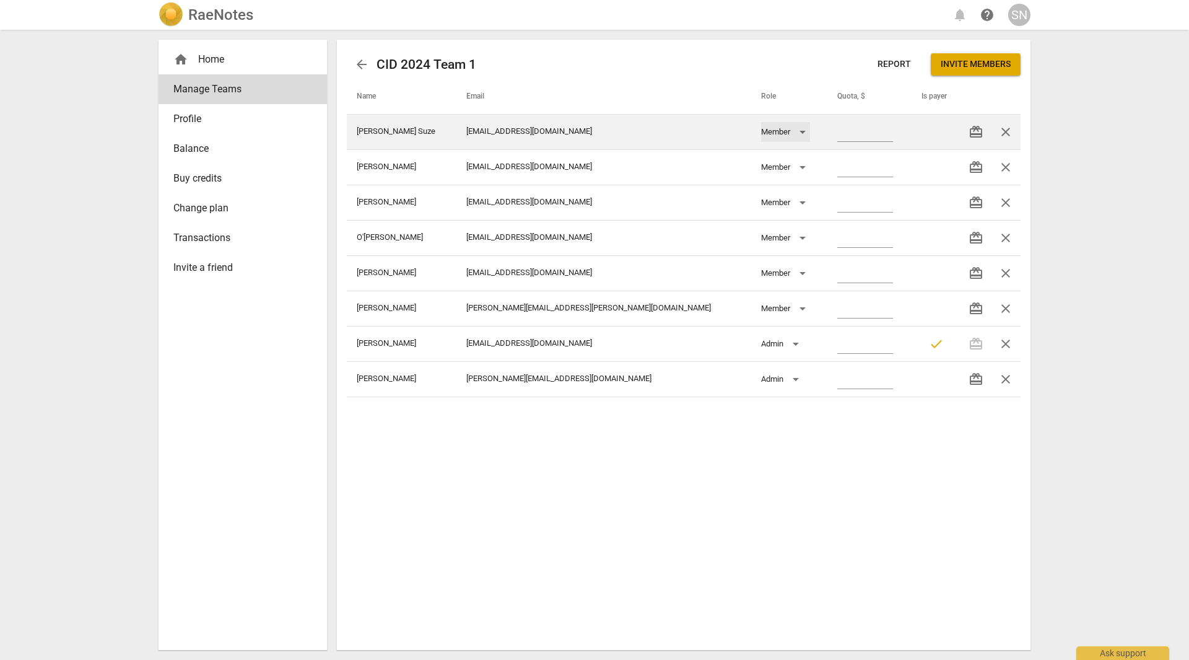
click at [761, 132] on div "Member" at bounding box center [785, 132] width 49 height 20
click at [733, 132] on li "Member" at bounding box center [718, 132] width 56 height 30
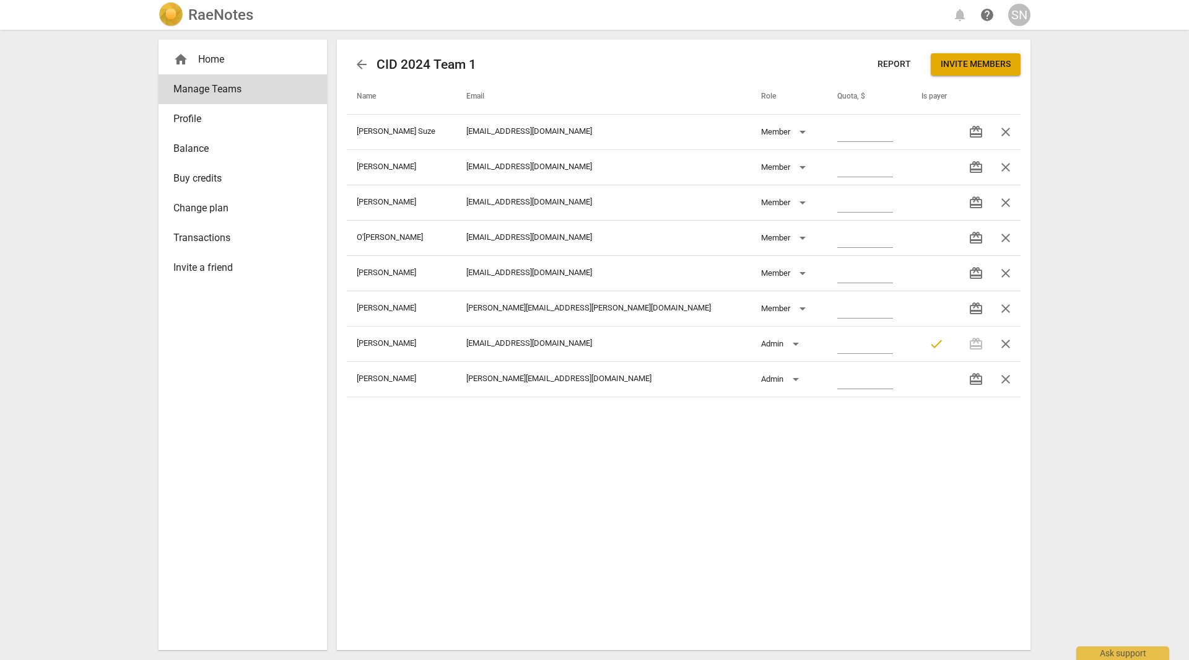
click at [1013, 20] on div "SN" at bounding box center [1019, 15] width 22 height 22
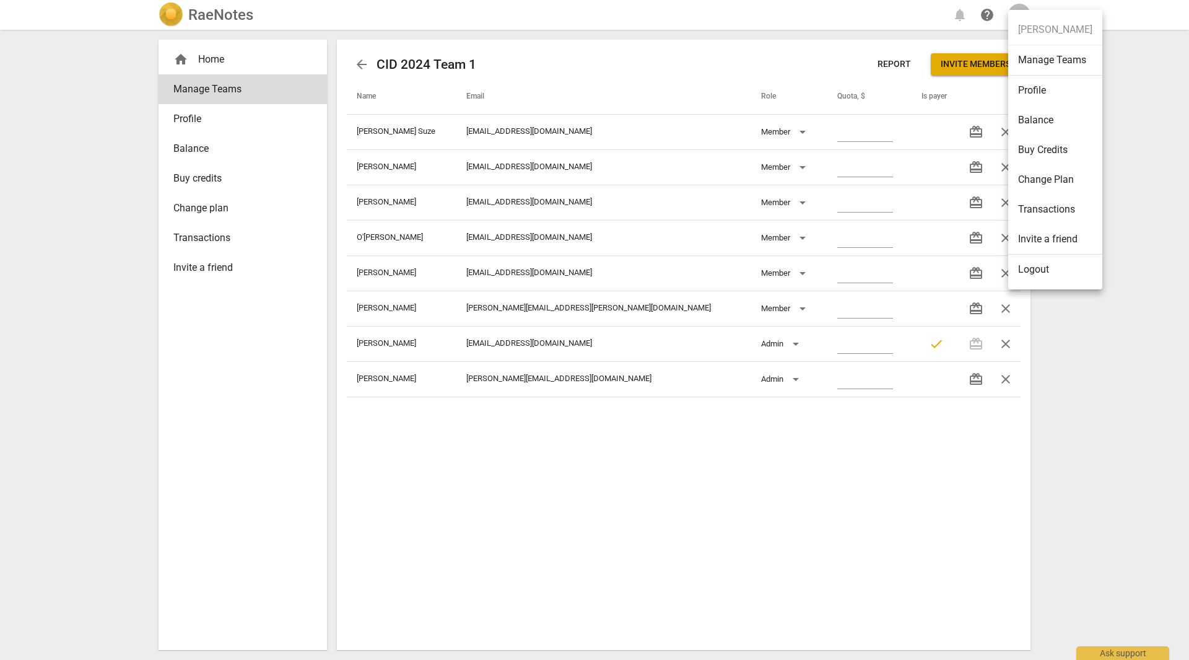
click at [1035, 265] on li "Logout" at bounding box center [1055, 270] width 94 height 30
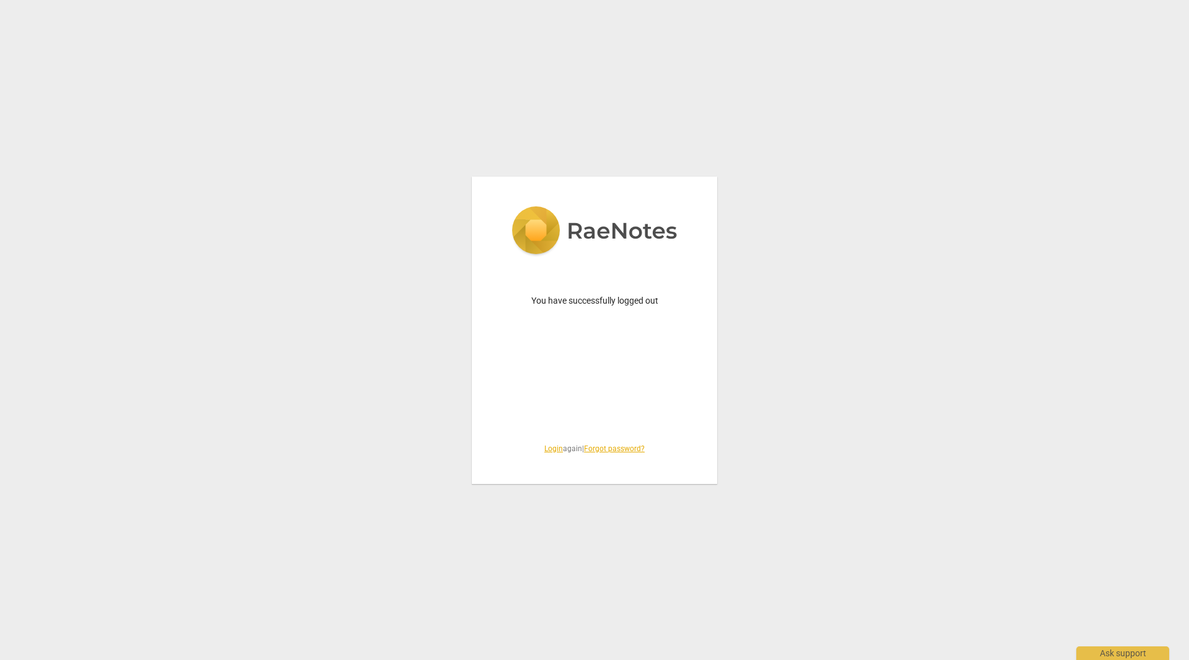
click at [614, 230] on img at bounding box center [595, 231] width 166 height 51
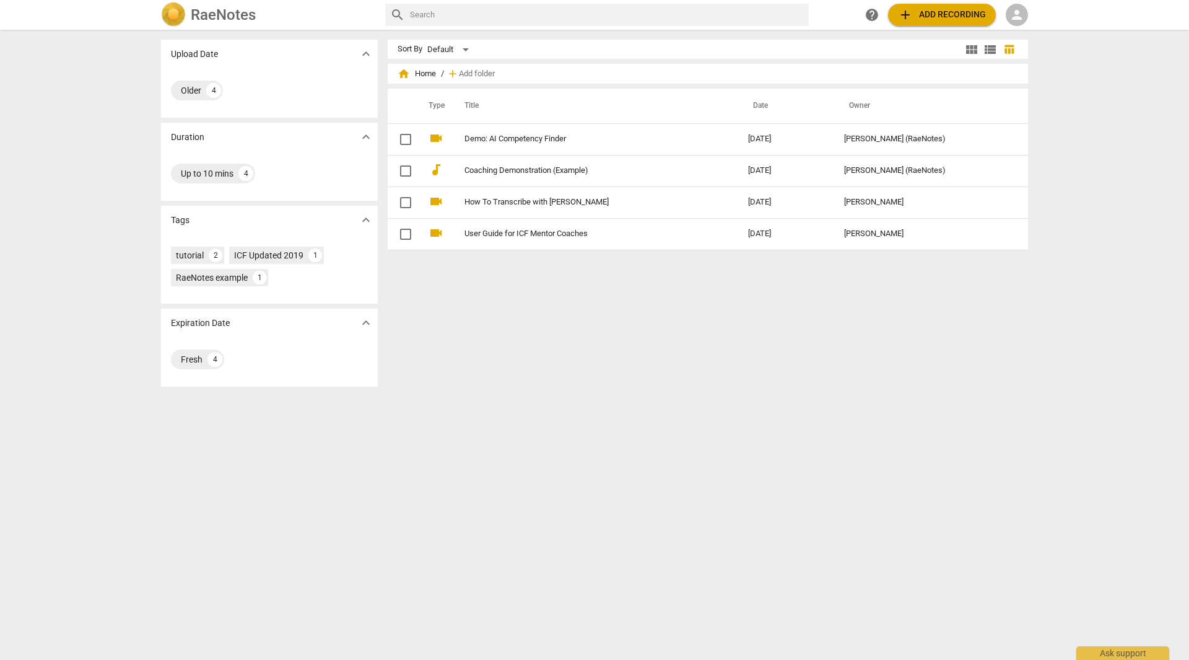
click at [1017, 14] on span "person" at bounding box center [1016, 14] width 15 height 15
click at [1024, 30] on li "Login" at bounding box center [1028, 30] width 45 height 30
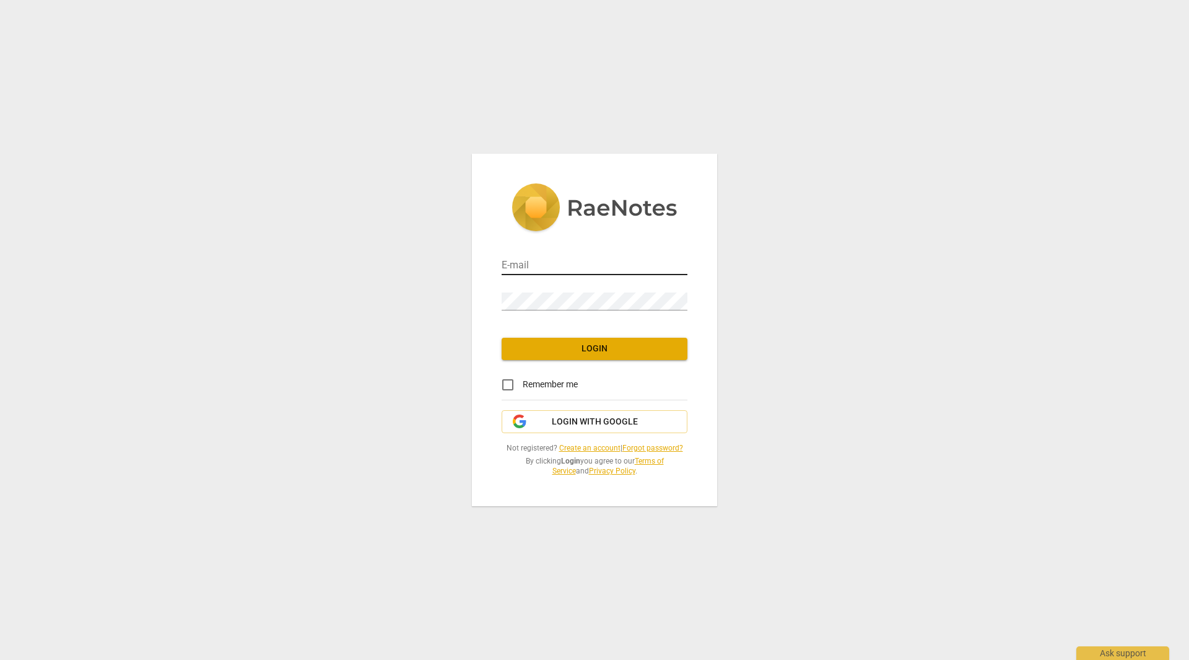
click at [606, 267] on input "email" at bounding box center [595, 266] width 186 height 18
type input "[EMAIL_ADDRESS][DOMAIN_NAME]"
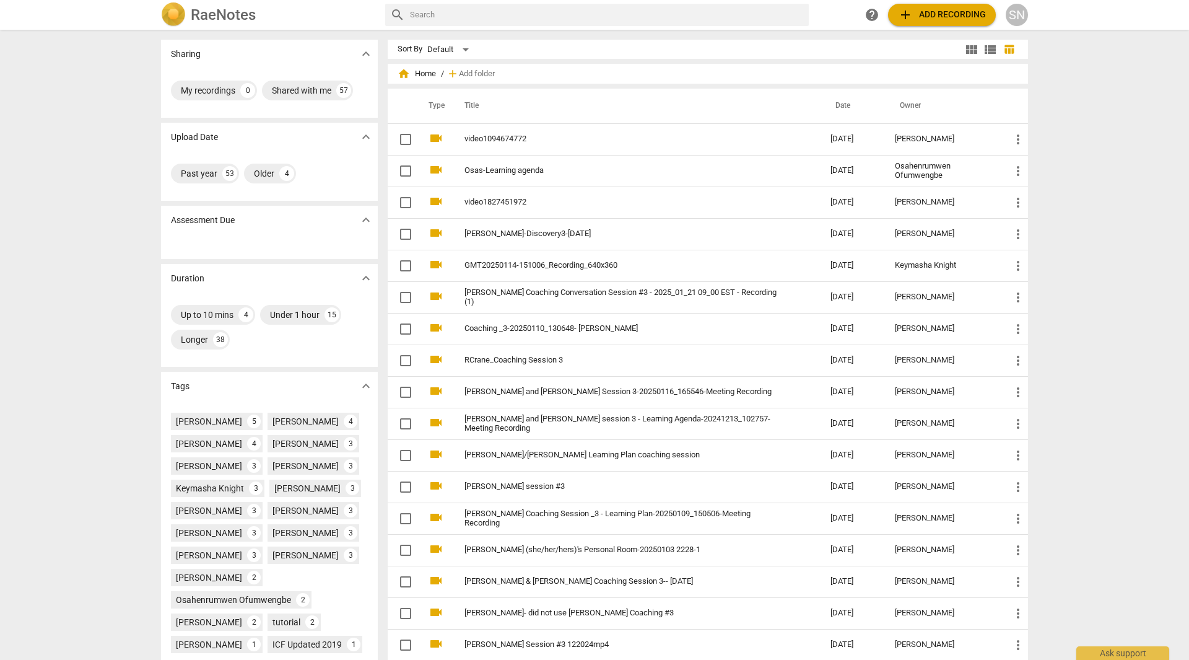
click at [1020, 13] on div "SN" at bounding box center [1017, 15] width 22 height 22
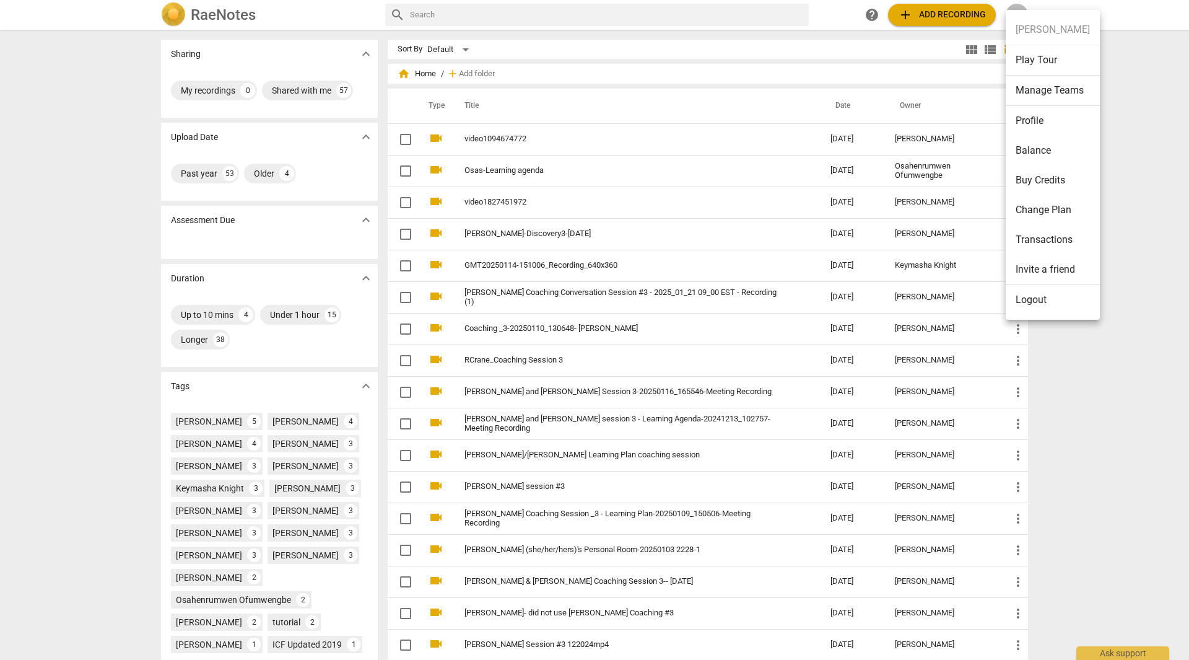
click at [1022, 94] on li "Manage Teams" at bounding box center [1053, 91] width 94 height 30
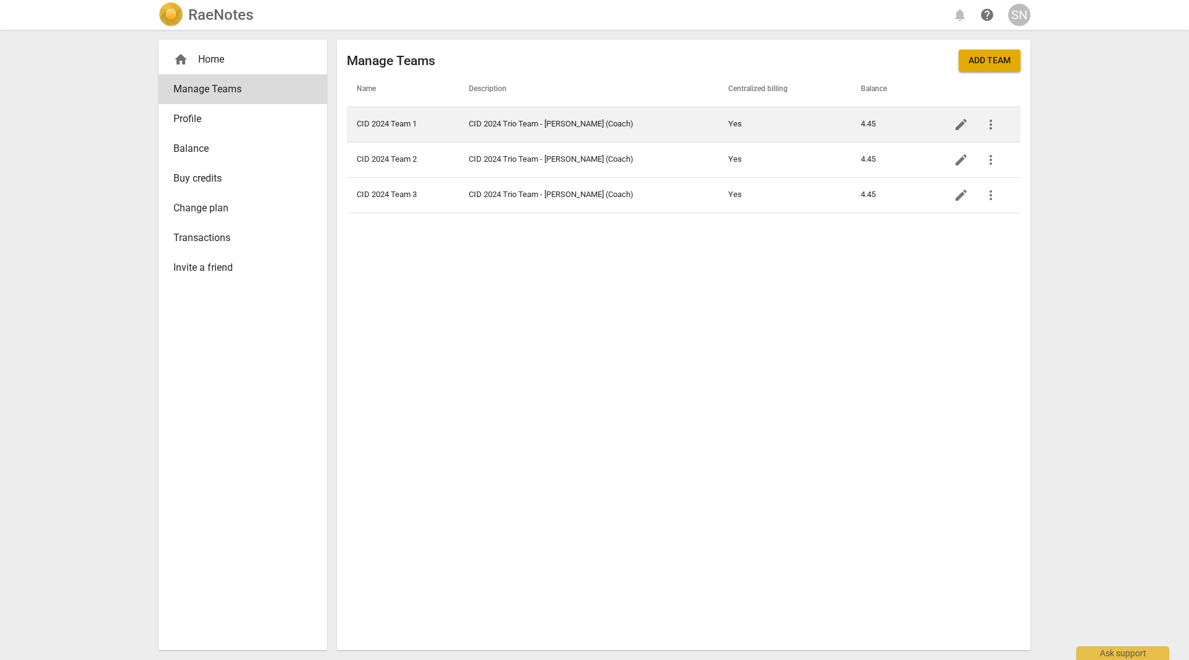
click at [989, 126] on span "more_vert" at bounding box center [990, 124] width 15 height 15
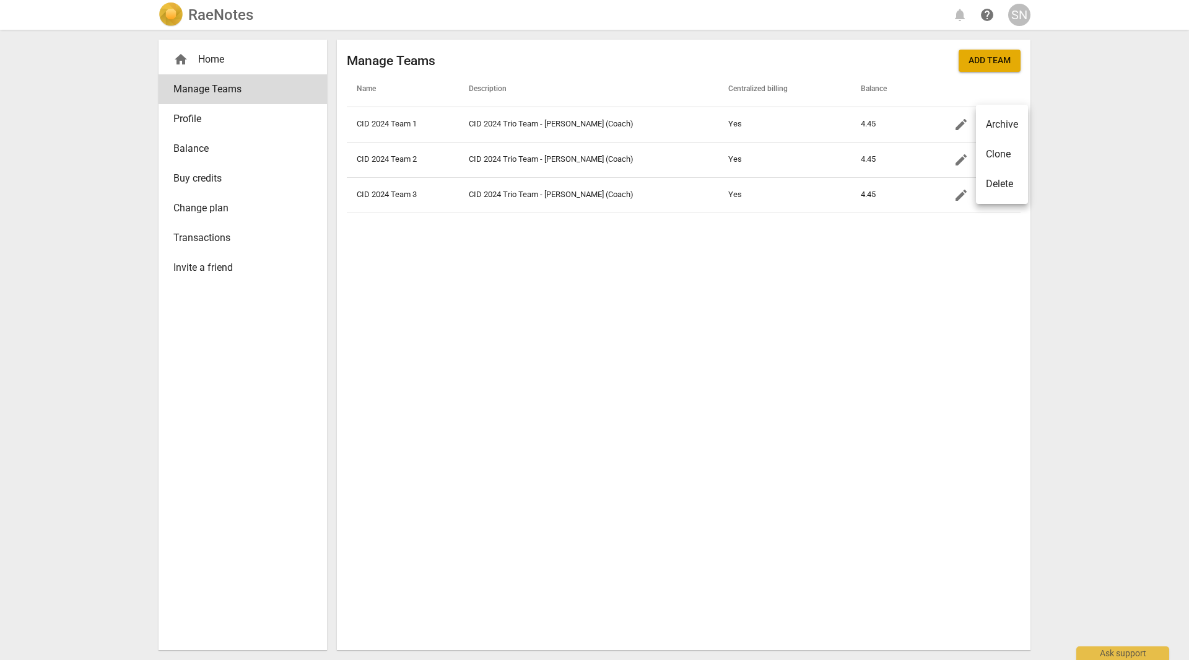
click at [1091, 162] on div at bounding box center [594, 330] width 1189 height 660
